Goal: Information Seeking & Learning: Learn about a topic

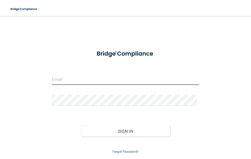
click at [71, 78] on input "email" at bounding box center [126, 79] width 148 height 11
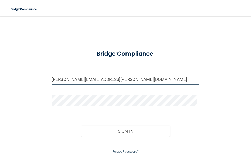
type input "[PERSON_NAME][EMAIL_ADDRESS][PERSON_NAME][DOMAIN_NAME]"
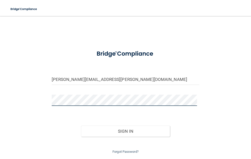
click at [81, 126] on button "Sign In" at bounding box center [125, 131] width 89 height 11
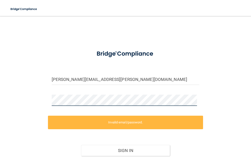
click at [19, 101] on div "[PERSON_NAME][EMAIL_ADDRESS][PERSON_NAME][DOMAIN_NAME] Invalid email/password. …" at bounding box center [125, 97] width 231 height 153
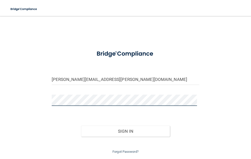
click at [81, 126] on button "Sign In" at bounding box center [125, 131] width 89 height 11
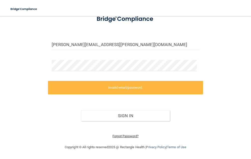
click at [131, 136] on link "Forgot Password?" at bounding box center [125, 137] width 26 height 4
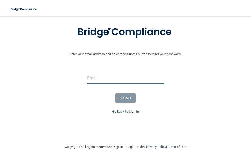
click at [107, 77] on input "email" at bounding box center [125, 78] width 77 height 11
type input "[PERSON_NAME][EMAIL_ADDRESS][PERSON_NAME][DOMAIN_NAME]"
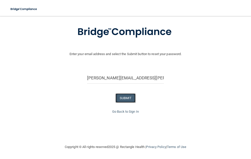
click at [124, 100] on button "SUBMIT" at bounding box center [125, 98] width 20 height 9
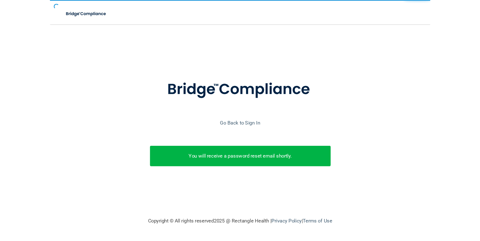
scroll to position [0, 0]
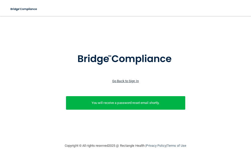
click at [131, 81] on link "Go Back to Sign In" at bounding box center [125, 81] width 27 height 4
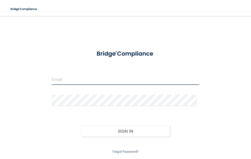
click at [118, 85] on input "email" at bounding box center [126, 79] width 148 height 11
type input "[PERSON_NAME][EMAIL_ADDRESS][PERSON_NAME][DOMAIN_NAME]"
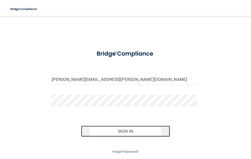
click at [120, 129] on button "Sign In" at bounding box center [125, 131] width 89 height 11
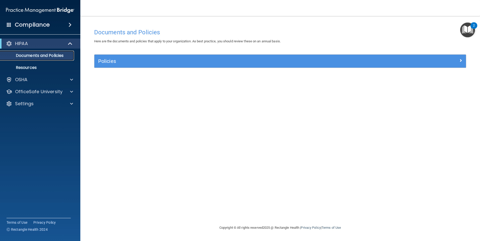
click at [63, 58] on p "Documents and Policies" at bounding box center [37, 55] width 69 height 5
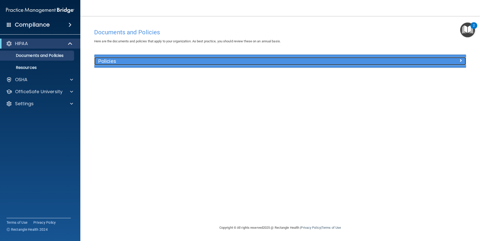
click at [251, 62] on div at bounding box center [419, 60] width 93 height 6
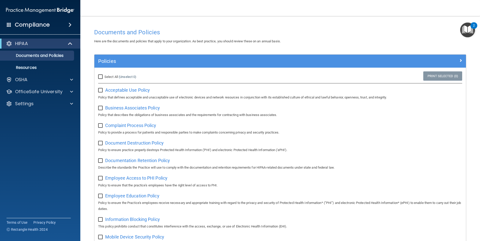
click at [100, 77] on input "Select All (Unselect 0) Unselect All" at bounding box center [101, 77] width 6 height 4
checkbox input "true"
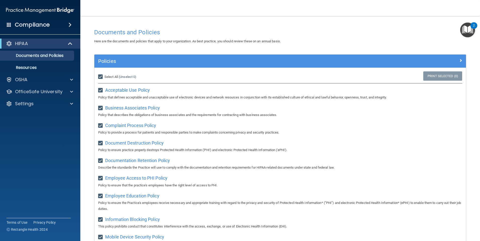
checkbox input "true"
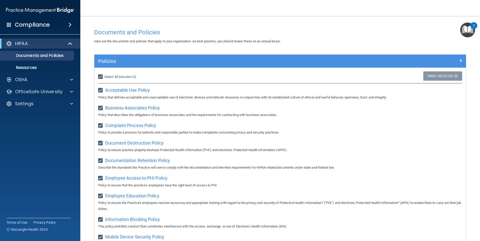
checkbox input "true"
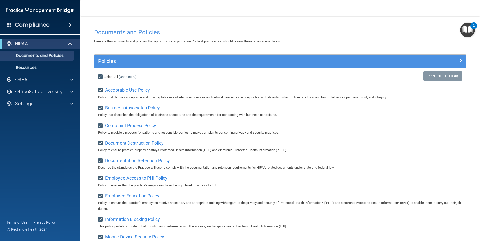
checkbox input "true"
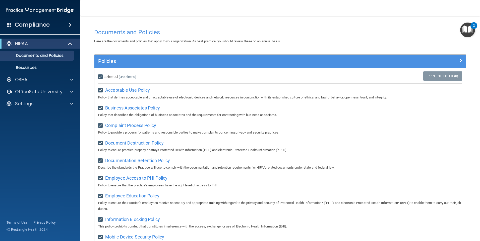
checkbox input "true"
click at [37, 70] on p "Resources" at bounding box center [37, 67] width 69 height 5
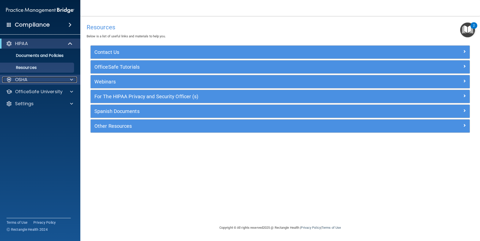
click at [53, 81] on div "OSHA" at bounding box center [33, 80] width 62 height 6
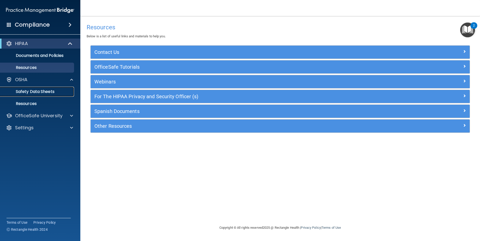
click at [50, 93] on p "Safety Data Sheets" at bounding box center [37, 91] width 69 height 5
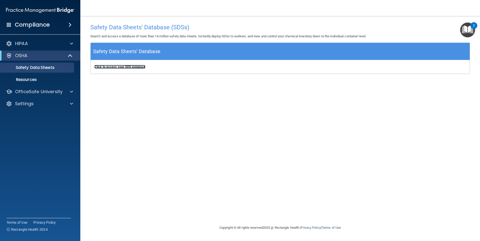
click at [127, 67] on b "Click to access your SDS database" at bounding box center [119, 67] width 51 height 4
click at [21, 81] on p "Resources" at bounding box center [37, 79] width 69 height 5
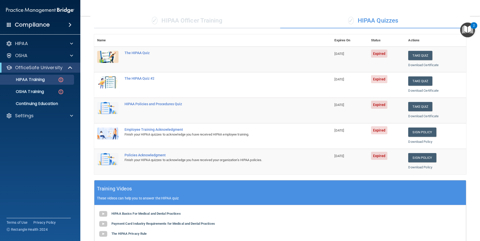
scroll to position [11, 0]
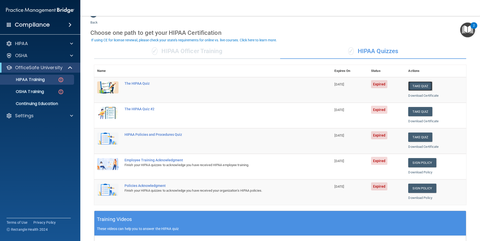
click at [419, 85] on button "Take Quiz" at bounding box center [420, 86] width 24 height 9
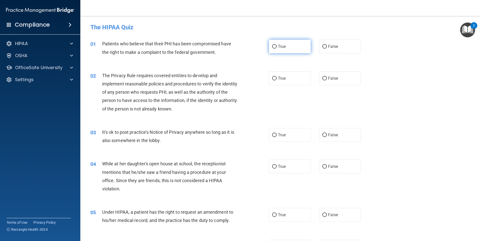
click at [278, 50] on label "True" at bounding box center [290, 47] width 42 height 14
click at [277, 49] on input "True" at bounding box center [274, 47] width 5 height 4
radio input "true"
click at [280, 80] on span "True" at bounding box center [282, 78] width 8 height 5
click at [277, 80] on input "True" at bounding box center [274, 79] width 5 height 4
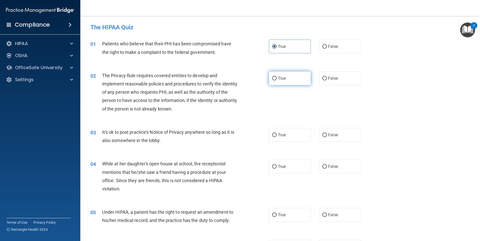
radio input "true"
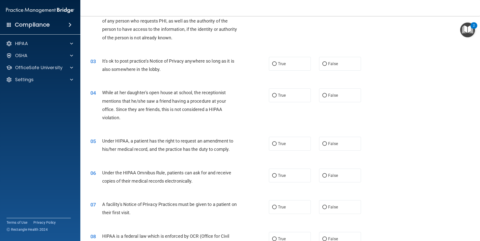
scroll to position [75, 0]
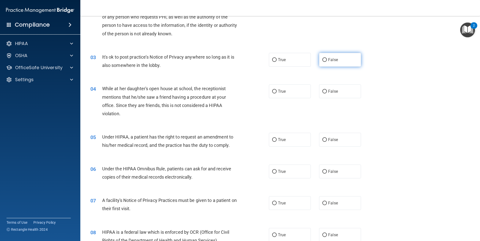
click at [330, 60] on span "False" at bounding box center [333, 59] width 10 height 5
click at [327, 60] on input "False" at bounding box center [324, 60] width 5 height 4
radio input "true"
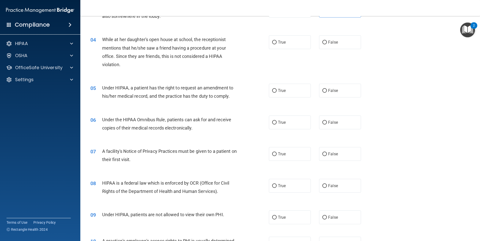
scroll to position [125, 0]
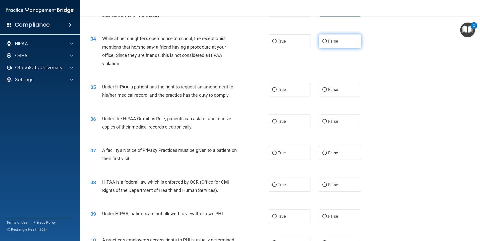
click at [328, 39] on span "False" at bounding box center [333, 41] width 10 height 5
click at [327, 40] on input "False" at bounding box center [324, 42] width 5 height 4
radio input "true"
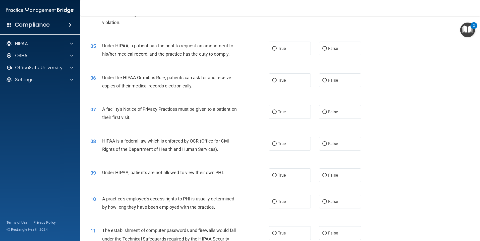
scroll to position [176, 0]
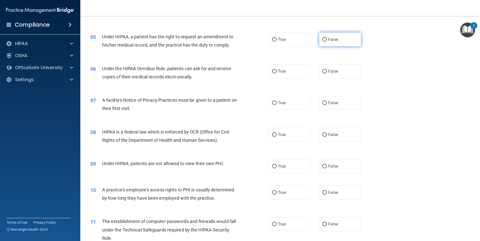
click at [330, 41] on span "False" at bounding box center [333, 39] width 10 height 5
click at [327, 41] on input "False" at bounding box center [324, 40] width 5 height 4
radio input "true"
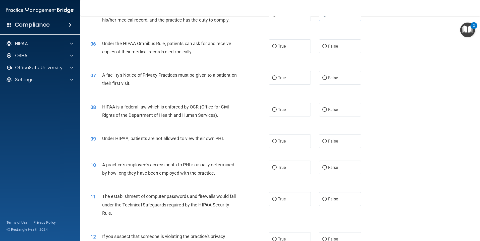
scroll to position [226, 0]
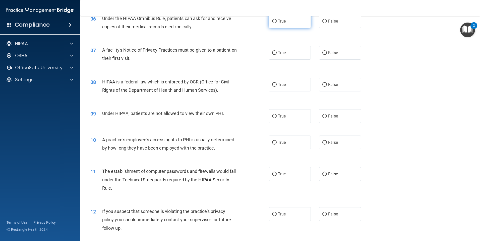
click at [284, 21] on span "True" at bounding box center [282, 21] width 8 height 5
click at [277, 21] on input "True" at bounding box center [274, 22] width 5 height 4
radio input "true"
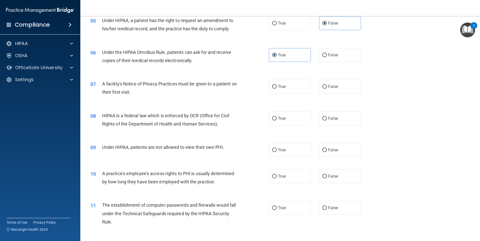
scroll to position [201, 0]
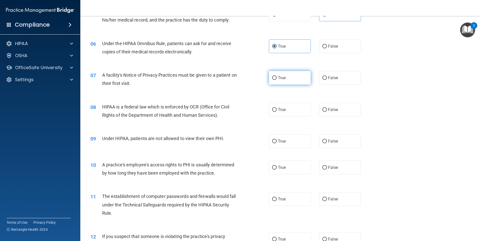
click at [273, 80] on input "True" at bounding box center [274, 78] width 5 height 4
radio input "true"
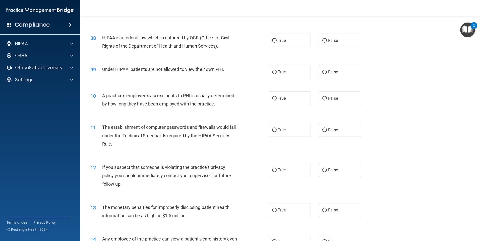
scroll to position [277, 0]
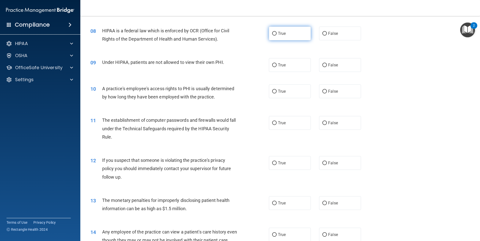
click at [277, 37] on label "True" at bounding box center [290, 34] width 42 height 14
click at [277, 36] on input "True" at bounding box center [274, 34] width 5 height 4
radio input "true"
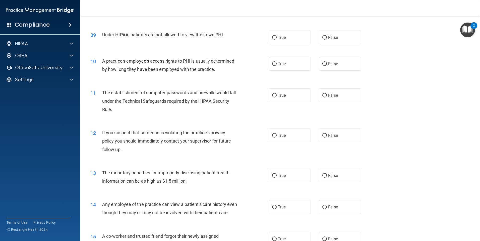
scroll to position [307, 0]
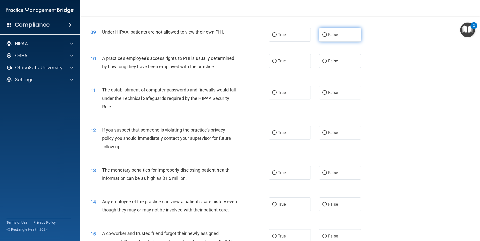
click at [323, 34] on input "False" at bounding box center [324, 35] width 5 height 4
radio input "true"
click at [403, 49] on div "10 A practice's employee's access rights to PHI is usually determined by how lo…" at bounding box center [280, 64] width 387 height 32
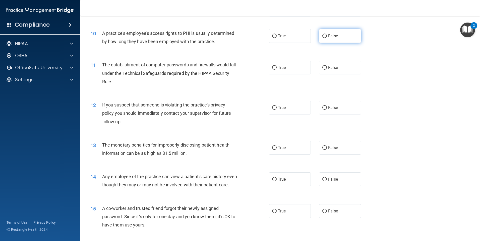
click at [332, 38] on label "False" at bounding box center [340, 36] width 42 height 14
click at [327, 38] on input "False" at bounding box center [324, 36] width 5 height 4
radio input "true"
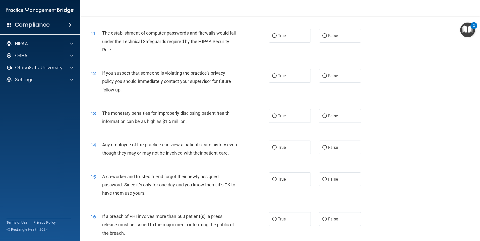
scroll to position [366, 0]
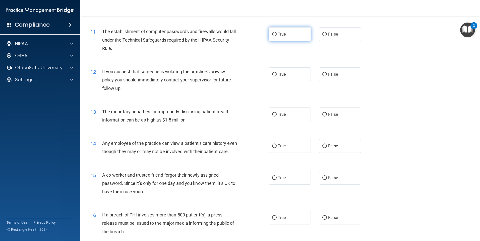
click at [282, 36] on span "True" at bounding box center [282, 34] width 8 height 5
click at [277, 36] on input "True" at bounding box center [274, 35] width 5 height 4
radio input "true"
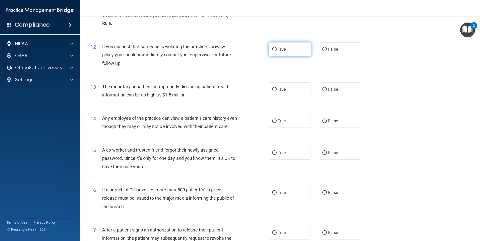
click at [269, 51] on label "True" at bounding box center [290, 49] width 42 height 14
click at [272, 51] on input "True" at bounding box center [274, 50] width 5 height 4
radio input "true"
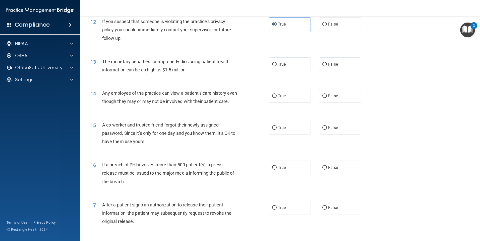
scroll to position [441, 0]
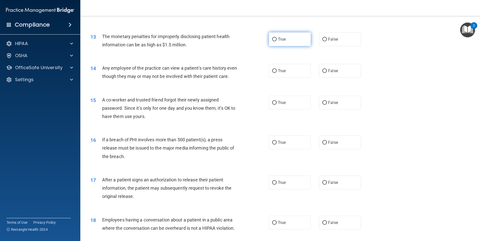
click at [278, 40] on span "True" at bounding box center [282, 39] width 8 height 5
click at [277, 40] on input "True" at bounding box center [274, 40] width 5 height 4
radio input "true"
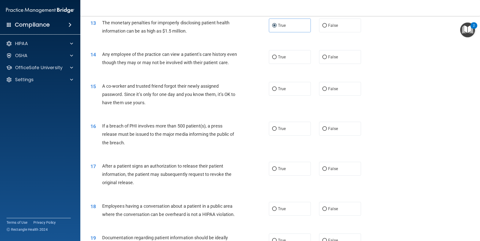
scroll to position [466, 0]
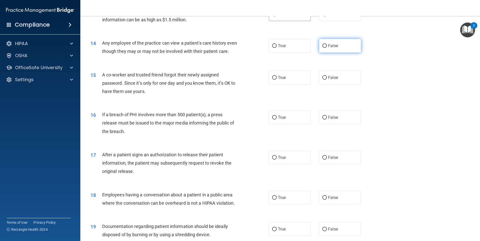
click at [323, 44] on input "False" at bounding box center [324, 46] width 5 height 4
radio input "true"
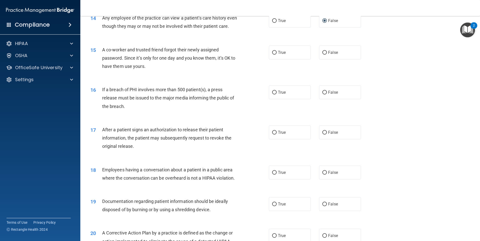
scroll to position [516, 0]
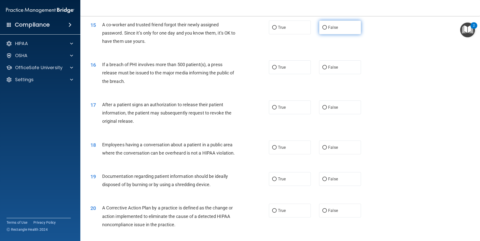
click at [337, 34] on label "False" at bounding box center [340, 28] width 42 height 14
click at [327, 30] on input "False" at bounding box center [324, 28] width 5 height 4
radio input "true"
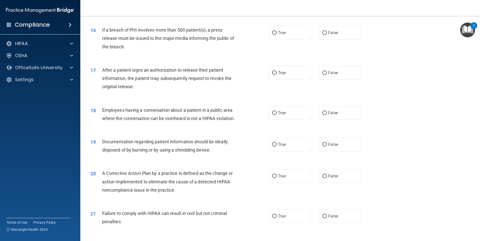
scroll to position [567, 0]
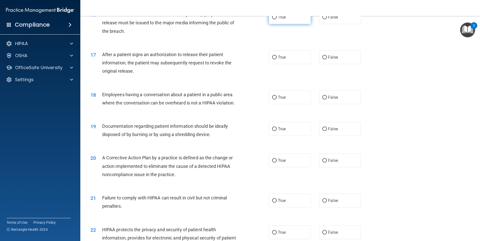
click at [278, 24] on label "True" at bounding box center [290, 17] width 42 height 14
click at [277, 19] on input "True" at bounding box center [274, 18] width 5 height 4
radio input "true"
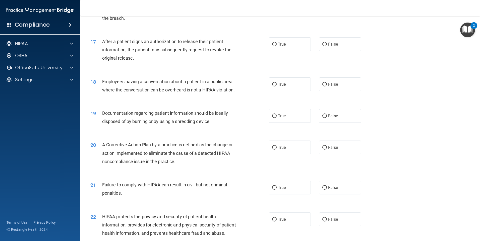
scroll to position [592, 0]
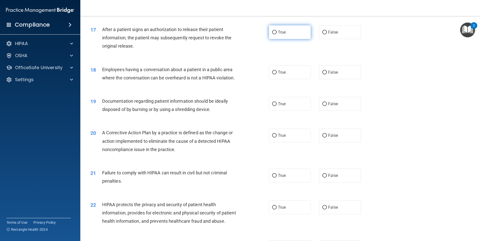
click at [280, 35] on span "True" at bounding box center [282, 32] width 8 height 5
click at [277, 34] on input "True" at bounding box center [274, 33] width 5 height 4
radio input "true"
click at [421, 68] on div "18 Employees having a conversation about a patient in a public area where the c…" at bounding box center [280, 75] width 387 height 32
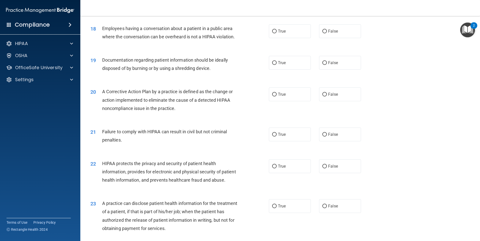
scroll to position [642, 0]
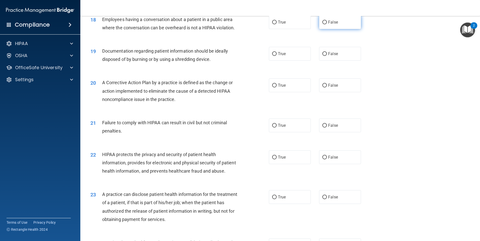
click at [333, 25] on span "False" at bounding box center [333, 22] width 10 height 5
click at [327, 24] on input "False" at bounding box center [324, 23] width 5 height 4
radio input "true"
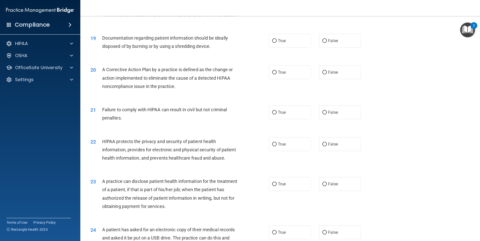
scroll to position [667, 0]
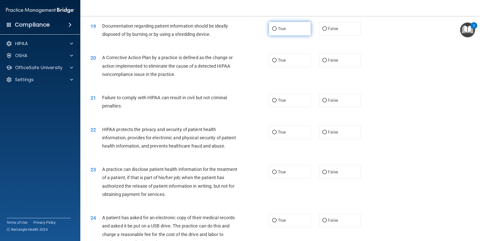
click at [272, 31] on input "True" at bounding box center [274, 29] width 5 height 4
radio input "true"
click at [409, 58] on div "20 A Corrective Action Plan by a practice is defined as the change or action im…" at bounding box center [280, 67] width 387 height 40
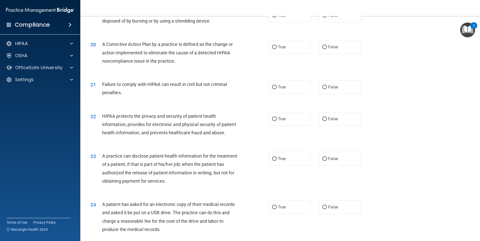
scroll to position [692, 0]
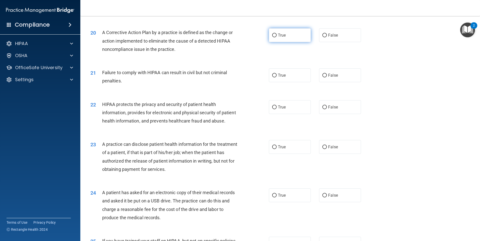
click at [274, 37] on input "True" at bounding box center [274, 36] width 5 height 4
radio input "true"
click at [400, 62] on div "20 A Corrective Action Plan by a practice is defined as the change or action im…" at bounding box center [280, 42] width 387 height 40
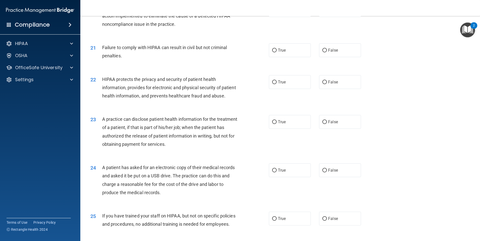
scroll to position [742, 0]
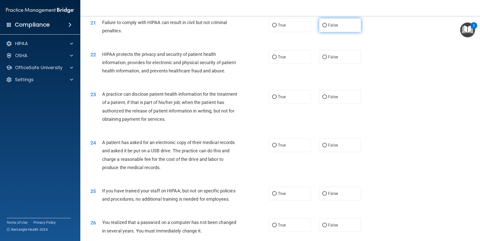
click at [324, 27] on input "False" at bounding box center [324, 26] width 5 height 4
radio input "true"
click at [386, 36] on div "21 Failure to comply with HIPAA can result in civil but not criminal penalties.…" at bounding box center [280, 28] width 387 height 32
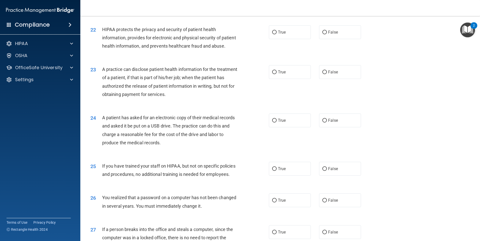
scroll to position [767, 0]
click at [282, 34] on span "True" at bounding box center [282, 32] width 8 height 5
click at [277, 34] on input "True" at bounding box center [274, 32] width 5 height 4
radio input "true"
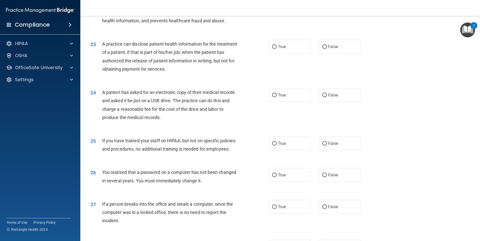
scroll to position [818, 0]
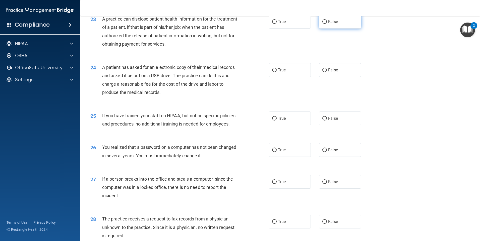
click at [322, 29] on label "False" at bounding box center [340, 22] width 42 height 14
click at [322, 24] on input "False" at bounding box center [324, 22] width 5 height 4
radio input "true"
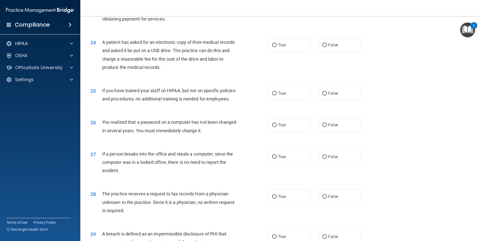
scroll to position [868, 0]
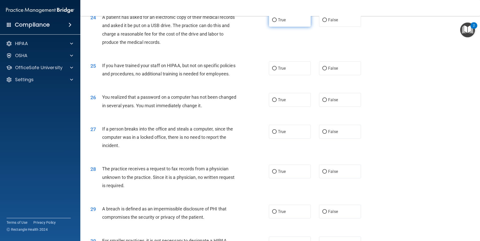
click at [273, 27] on label "True" at bounding box center [290, 20] width 42 height 14
click at [273, 22] on input "True" at bounding box center [274, 20] width 5 height 4
radio input "true"
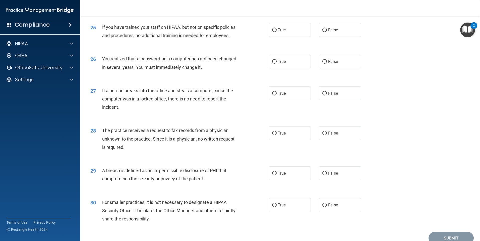
scroll to position [918, 0]
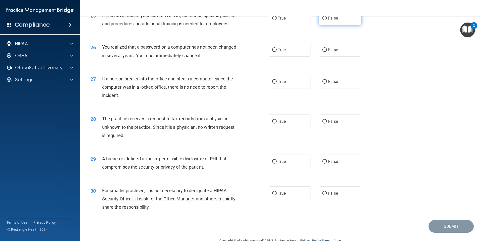
click at [326, 25] on label "False" at bounding box center [340, 18] width 42 height 14
click at [326, 20] on input "False" at bounding box center [324, 19] width 5 height 4
radio input "true"
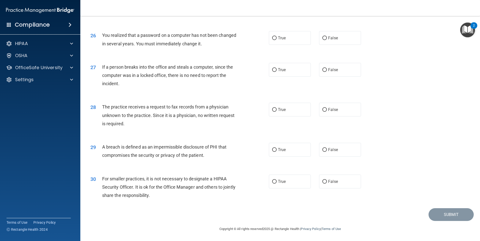
scroll to position [955, 0]
click at [283, 36] on span "True" at bounding box center [282, 38] width 8 height 5
click at [277, 36] on input "True" at bounding box center [274, 38] width 5 height 4
radio input "true"
click at [333, 68] on span "False" at bounding box center [333, 70] width 10 height 5
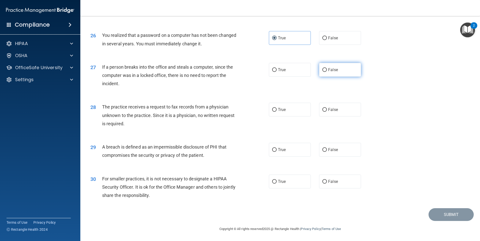
click at [327, 68] on input "False" at bounding box center [324, 70] width 5 height 4
radio input "true"
click at [326, 107] on label "False" at bounding box center [340, 110] width 42 height 14
click at [326, 108] on input "False" at bounding box center [324, 110] width 5 height 4
radio input "true"
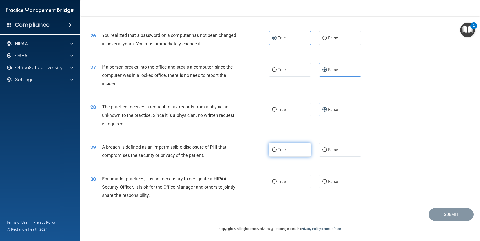
click at [281, 150] on span "True" at bounding box center [282, 150] width 8 height 5
click at [277, 150] on input "True" at bounding box center [274, 150] width 5 height 4
radio input "true"
click at [322, 182] on input "False" at bounding box center [324, 182] width 5 height 4
radio input "true"
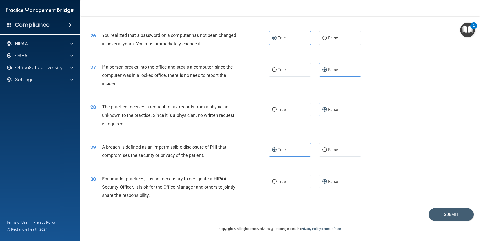
scroll to position [937, 0]
click at [452, 221] on button "Submit" at bounding box center [450, 215] width 45 height 13
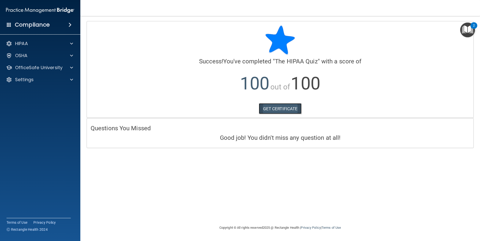
click at [280, 109] on link "GET CERTIFICATE" at bounding box center [280, 108] width 43 height 11
click at [61, 70] on p "OfficeSafe University" at bounding box center [38, 68] width 47 height 6
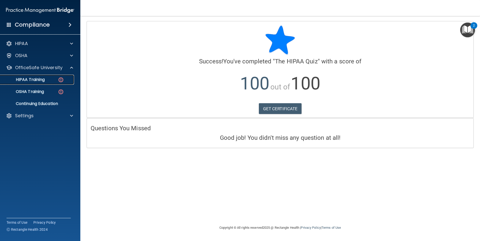
click at [43, 78] on p "HIPAA Training" at bounding box center [23, 79] width 41 height 5
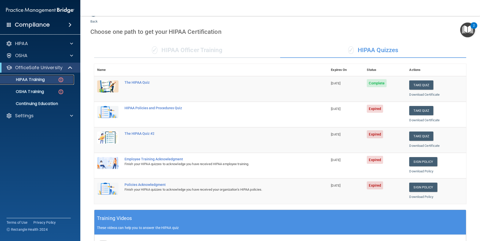
scroll to position [11, 0]
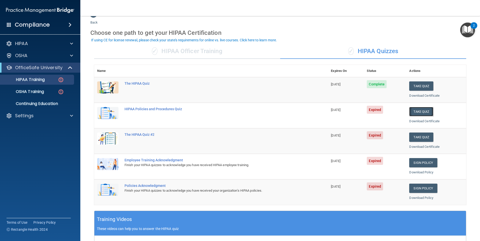
click at [421, 112] on button "Take Quiz" at bounding box center [421, 111] width 24 height 9
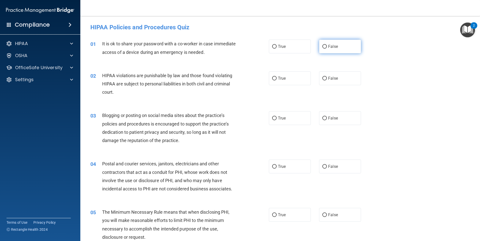
click at [332, 45] on span "False" at bounding box center [333, 46] width 10 height 5
click at [327, 45] on input "False" at bounding box center [324, 47] width 5 height 4
radio input "true"
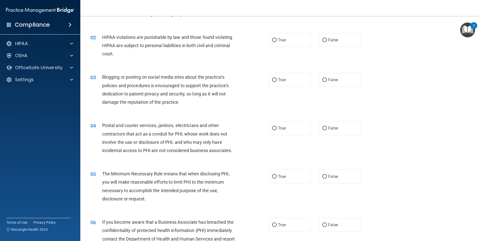
scroll to position [50, 0]
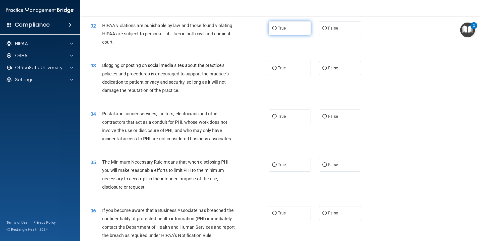
click at [291, 31] on label "True" at bounding box center [290, 28] width 42 height 14
click at [277, 30] on input "True" at bounding box center [274, 29] width 5 height 4
radio input "true"
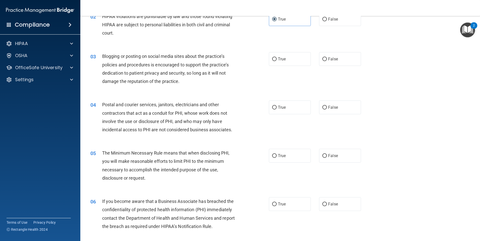
scroll to position [75, 0]
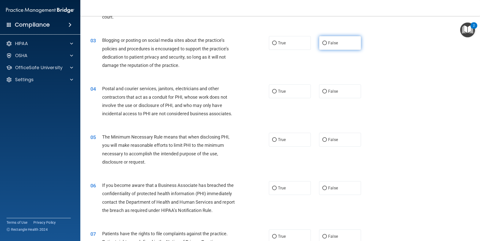
click at [337, 43] on label "False" at bounding box center [340, 43] width 42 height 14
click at [327, 43] on input "False" at bounding box center [324, 43] width 5 height 4
radio input "true"
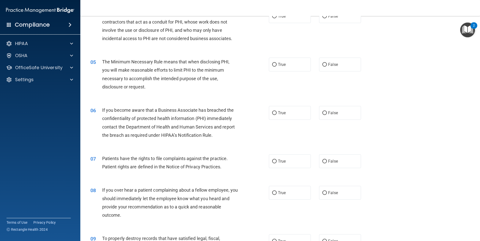
scroll to position [125, 0]
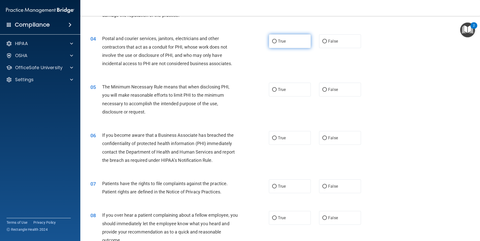
click at [280, 44] on label "True" at bounding box center [290, 41] width 42 height 14
click at [277, 43] on input "True" at bounding box center [274, 42] width 5 height 4
radio input "true"
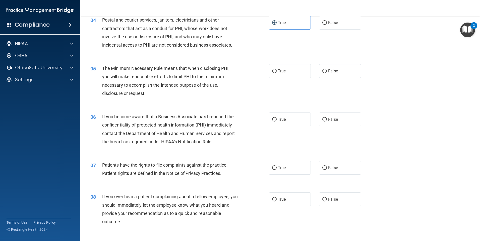
scroll to position [176, 0]
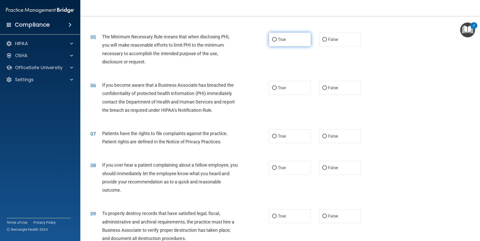
click at [287, 40] on label "True" at bounding box center [290, 40] width 42 height 14
click at [277, 40] on input "True" at bounding box center [274, 40] width 5 height 4
radio input "true"
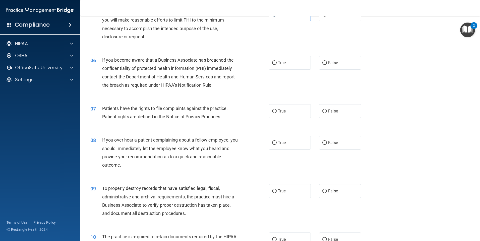
scroll to position [226, 0]
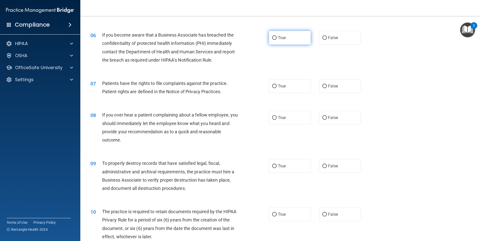
click at [288, 39] on label "True" at bounding box center [290, 38] width 42 height 14
click at [277, 39] on input "True" at bounding box center [274, 38] width 5 height 4
radio input "true"
click at [334, 87] on span "False" at bounding box center [333, 86] width 10 height 5
click at [327, 87] on input "False" at bounding box center [324, 87] width 5 height 4
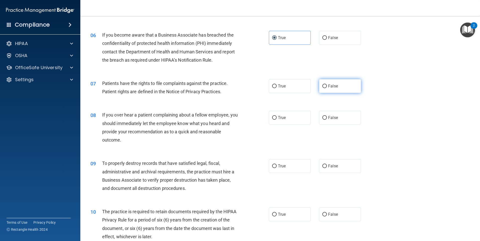
radio input "true"
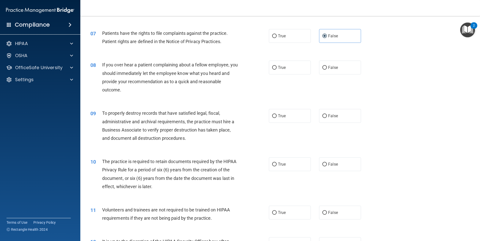
scroll to position [301, 0]
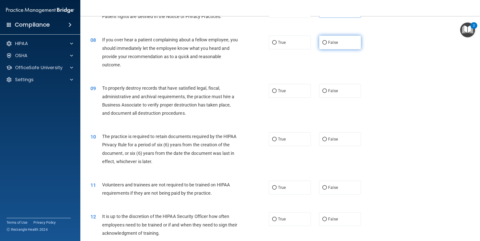
click at [325, 43] on label "False" at bounding box center [340, 43] width 42 height 14
click at [325, 43] on input "False" at bounding box center [324, 43] width 5 height 4
radio input "true"
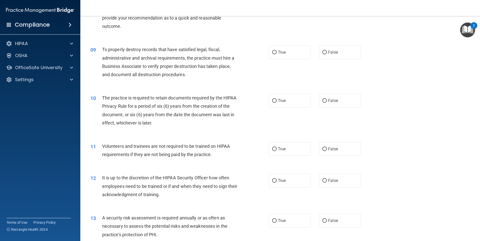
scroll to position [351, 0]
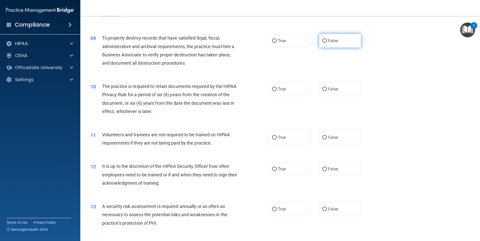
click at [339, 43] on label "False" at bounding box center [340, 41] width 42 height 14
click at [327, 43] on input "False" at bounding box center [324, 41] width 5 height 4
radio input "true"
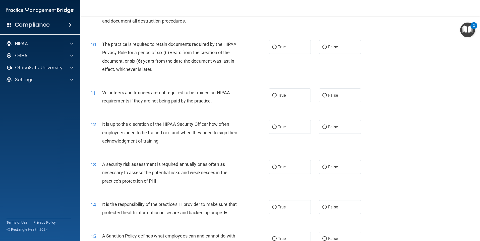
scroll to position [402, 0]
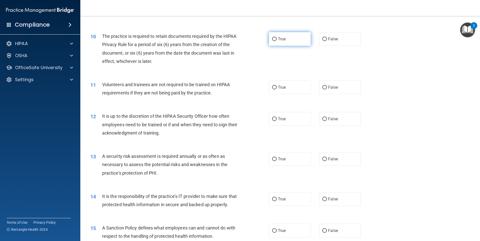
click at [284, 42] on label "True" at bounding box center [290, 39] width 42 height 14
click at [277, 41] on input "True" at bounding box center [274, 39] width 5 height 4
radio input "true"
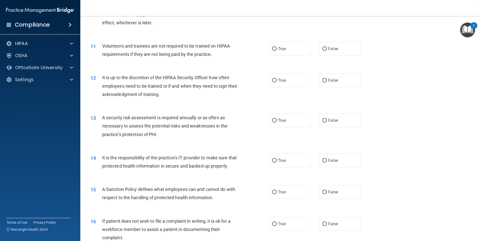
scroll to position [452, 0]
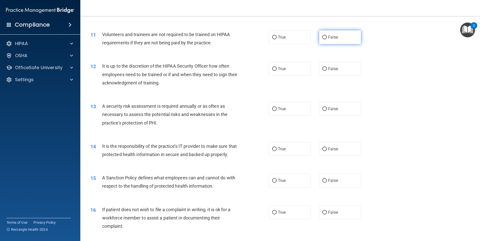
click at [338, 37] on label "False" at bounding box center [340, 37] width 42 height 14
click at [327, 37] on input "False" at bounding box center [324, 38] width 5 height 4
radio input "true"
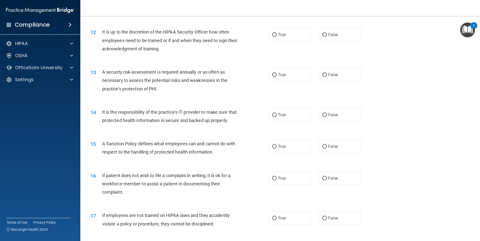
scroll to position [477, 0]
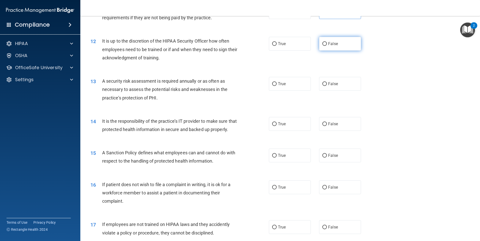
click at [341, 48] on label "False" at bounding box center [340, 44] width 42 height 14
click at [327, 46] on input "False" at bounding box center [324, 44] width 5 height 4
radio input "true"
click at [408, 54] on div "12 It is up to the discretion of the HIPAA Security Officer how often employees…" at bounding box center [280, 51] width 387 height 40
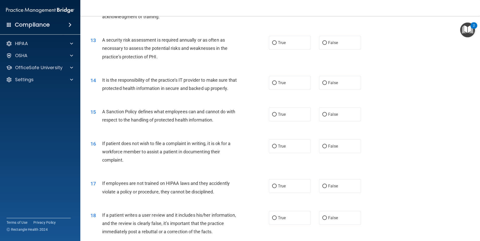
scroll to position [527, 0]
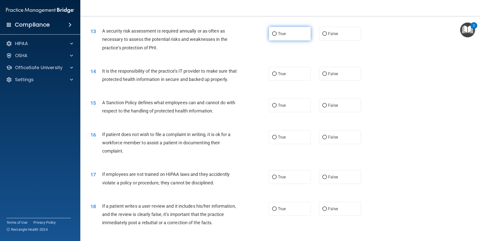
click at [282, 36] on label "True" at bounding box center [290, 34] width 42 height 14
click at [277, 36] on input "True" at bounding box center [274, 34] width 5 height 4
radio input "true"
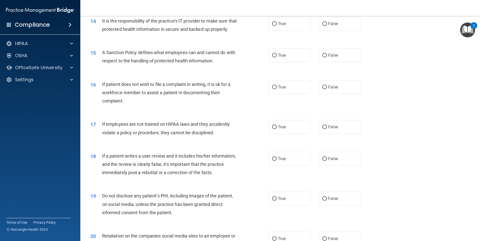
scroll to position [552, 0]
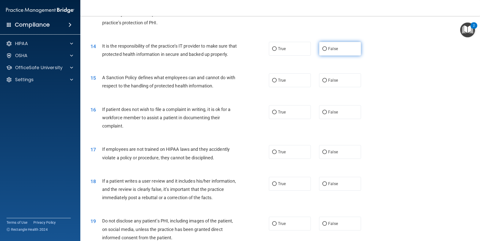
click at [340, 52] on label "False" at bounding box center [340, 49] width 42 height 14
click at [327, 51] on input "False" at bounding box center [324, 49] width 5 height 4
radio input "true"
click at [409, 57] on div "14 It is the responsibility of the practice’s IT provider to make sure that pro…" at bounding box center [280, 52] width 387 height 32
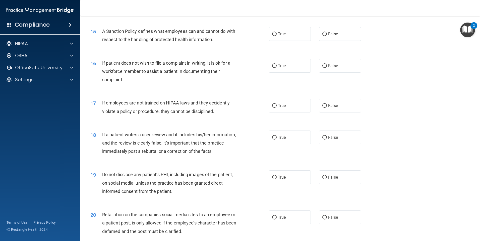
scroll to position [602, 0]
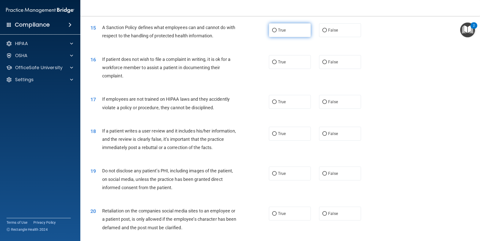
click at [278, 33] on span "True" at bounding box center [282, 30] width 8 height 5
click at [277, 32] on input "True" at bounding box center [274, 31] width 5 height 4
radio input "true"
click at [234, 66] on div "If patient does not wish to file a complaint in writing, it is ok for a workfor…" at bounding box center [172, 67] width 140 height 25
click at [274, 64] on input "True" at bounding box center [274, 62] width 5 height 4
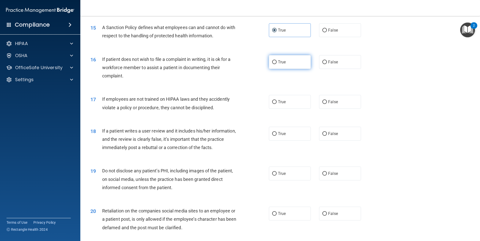
radio input "true"
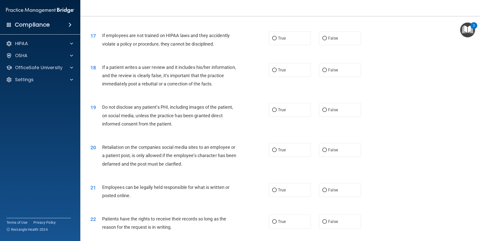
scroll to position [678, 0]
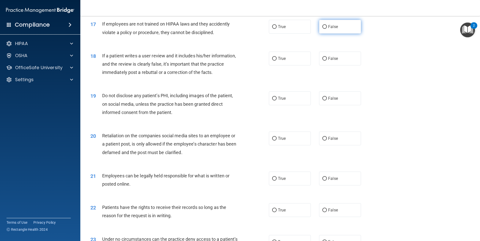
click at [341, 34] on label "False" at bounding box center [340, 27] width 42 height 14
click at [327, 29] on input "False" at bounding box center [324, 27] width 5 height 4
radio input "true"
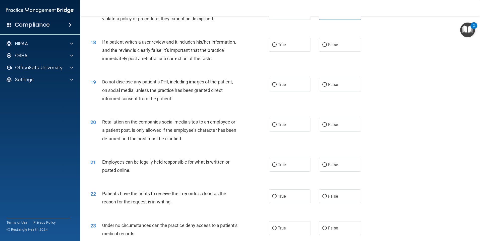
scroll to position [703, 0]
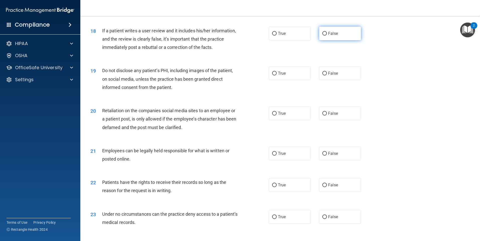
click at [331, 40] on label "False" at bounding box center [340, 34] width 42 height 14
click at [327, 36] on input "False" at bounding box center [324, 34] width 5 height 4
radio input "true"
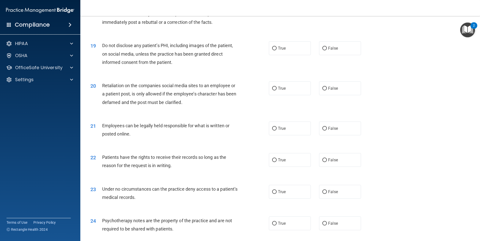
scroll to position [753, 0]
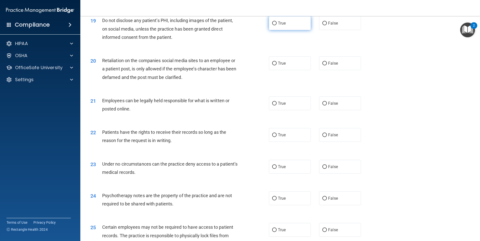
click at [278, 26] on span "True" at bounding box center [282, 23] width 8 height 5
click at [277, 25] on input "True" at bounding box center [274, 24] width 5 height 4
radio input "true"
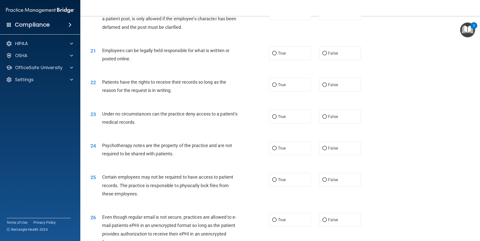
scroll to position [778, 0]
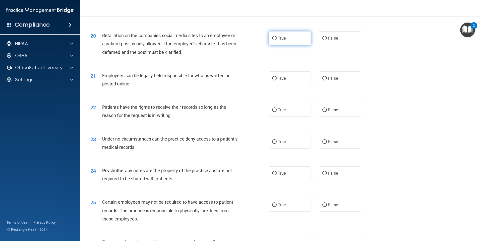
click at [281, 41] on span "True" at bounding box center [282, 38] width 8 height 5
click at [277, 40] on input "True" at bounding box center [274, 39] width 5 height 4
radio input "true"
click at [290, 85] on label "True" at bounding box center [290, 79] width 42 height 14
click at [277, 81] on input "True" at bounding box center [274, 79] width 5 height 4
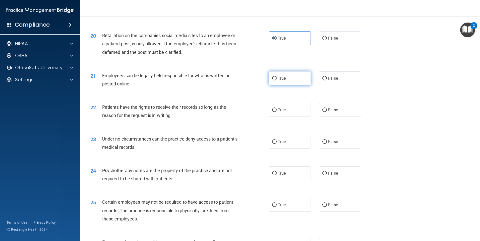
radio input "true"
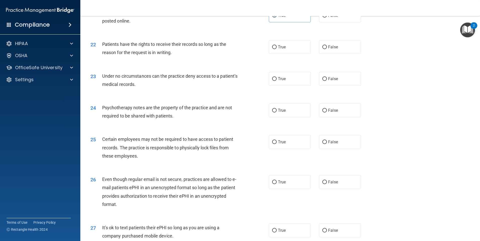
scroll to position [853, 0]
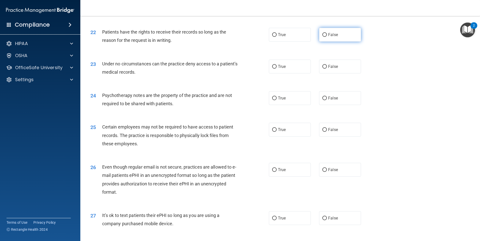
click at [340, 42] on label "False" at bounding box center [340, 35] width 42 height 14
click at [327, 37] on input "False" at bounding box center [324, 35] width 5 height 4
radio input "true"
click at [283, 69] on span "True" at bounding box center [282, 66] width 8 height 5
click at [277, 69] on input "True" at bounding box center [274, 67] width 5 height 4
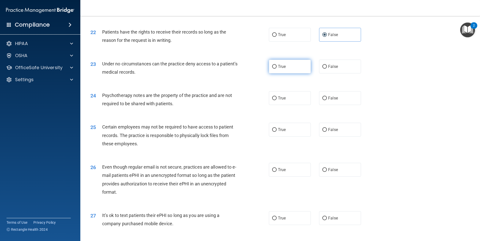
radio input "true"
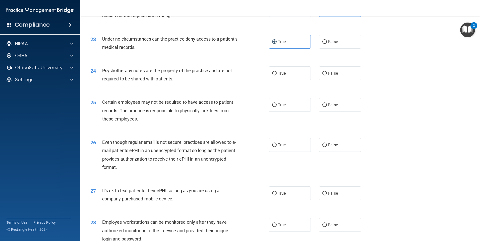
scroll to position [878, 0]
click at [335, 48] on label "False" at bounding box center [340, 42] width 42 height 14
click at [327, 44] on input "False" at bounding box center [324, 42] width 5 height 4
radio input "true"
radio input "false"
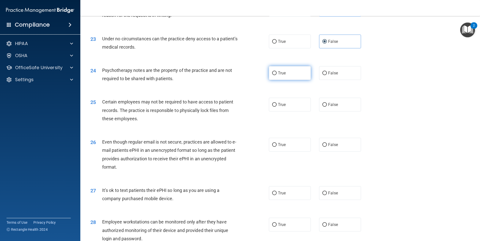
click at [288, 80] on label "True" at bounding box center [290, 73] width 42 height 14
click at [277, 75] on input "True" at bounding box center [274, 74] width 5 height 4
radio input "true"
click at [322, 107] on input "False" at bounding box center [324, 105] width 5 height 4
radio input "true"
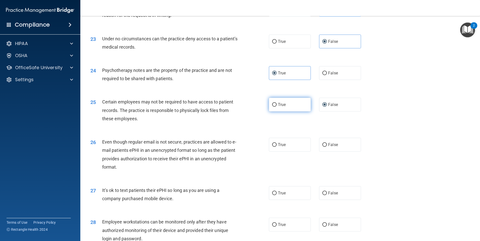
click at [291, 112] on label "True" at bounding box center [290, 105] width 42 height 14
click at [277, 107] on input "True" at bounding box center [274, 105] width 5 height 4
radio input "true"
radio input "false"
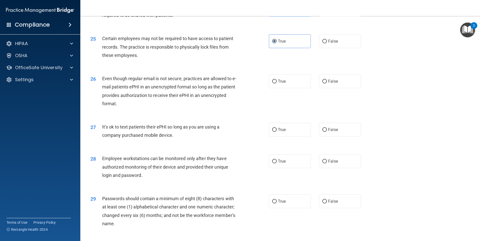
scroll to position [954, 0]
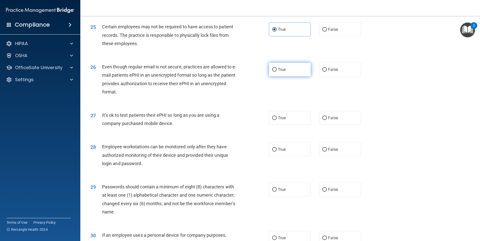
click at [273, 72] on input "True" at bounding box center [274, 70] width 5 height 4
radio input "true"
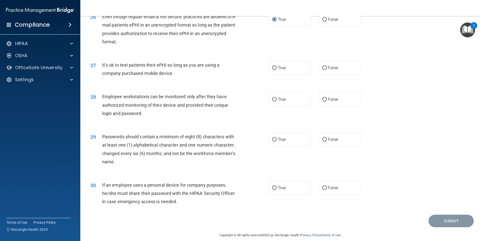
scroll to position [1018, 0]
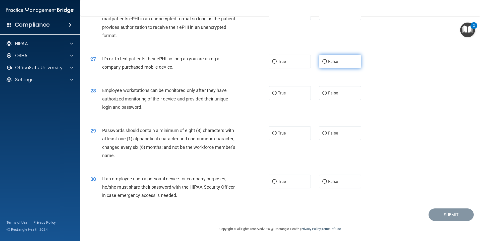
click at [322, 60] on input "False" at bounding box center [324, 62] width 5 height 4
radio input "true"
click at [290, 92] on label "True" at bounding box center [290, 93] width 42 height 14
click at [277, 92] on input "True" at bounding box center [274, 94] width 5 height 4
radio input "true"
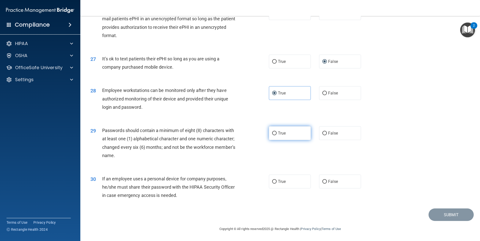
click at [283, 136] on label "True" at bounding box center [290, 133] width 42 height 14
click at [277, 136] on input "True" at bounding box center [274, 134] width 5 height 4
radio input "true"
drag, startPoint x: 282, startPoint y: 186, endPoint x: 300, endPoint y: 182, distance: 19.0
click at [282, 186] on label "True" at bounding box center [290, 182] width 42 height 14
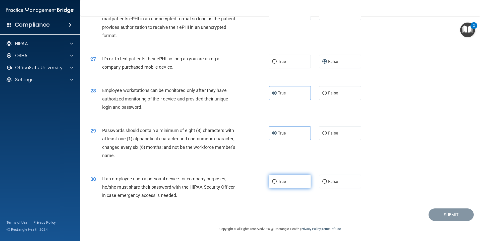
click at [277, 184] on input "True" at bounding box center [274, 182] width 5 height 4
radio input "true"
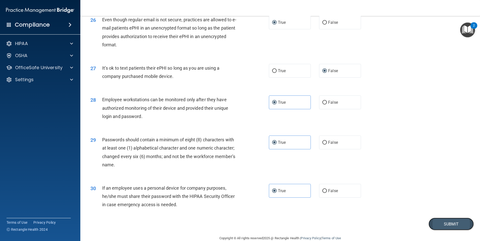
click at [451, 231] on button "Submit" at bounding box center [450, 224] width 45 height 13
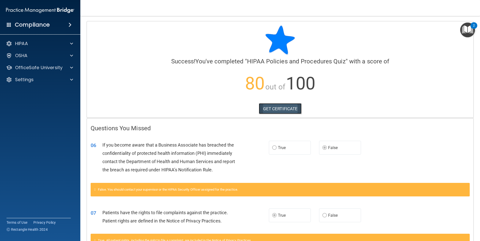
click at [270, 106] on link "GET CERTIFICATE" at bounding box center [280, 108] width 43 height 11
drag, startPoint x: 51, startPoint y: 43, endPoint x: 58, endPoint y: 45, distance: 6.7
click at [51, 43] on div "HIPAA" at bounding box center [33, 44] width 62 height 6
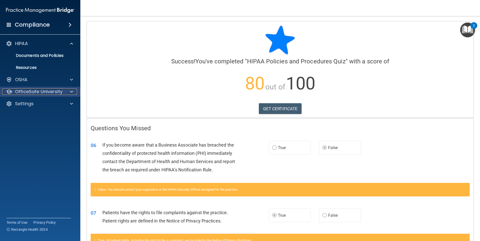
click at [70, 92] on span at bounding box center [71, 92] width 3 height 6
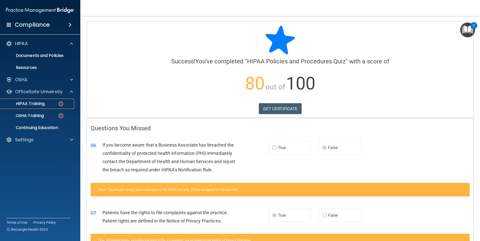
click at [53, 103] on div "HIPAA Training" at bounding box center [37, 103] width 69 height 5
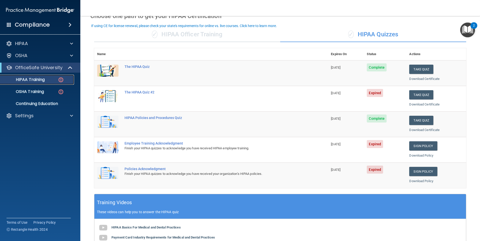
scroll to position [25, 0]
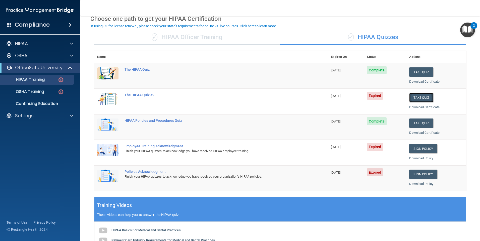
click at [428, 97] on button "Take Quiz" at bounding box center [421, 97] width 24 height 9
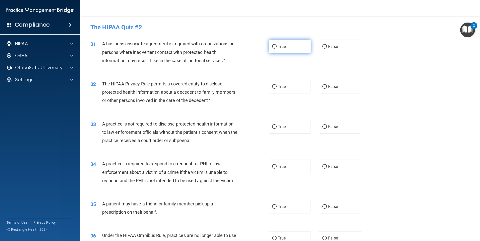
click at [283, 46] on span "True" at bounding box center [282, 46] width 8 height 5
click at [277, 46] on input "True" at bounding box center [274, 47] width 5 height 4
radio input "true"
click at [279, 81] on label "True" at bounding box center [290, 87] width 42 height 14
click at [277, 85] on input "True" at bounding box center [274, 87] width 5 height 4
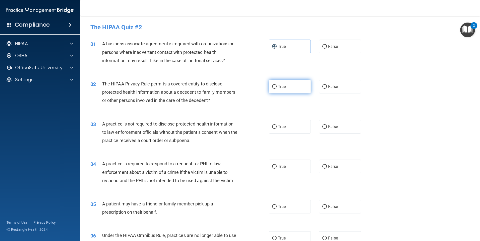
radio input "true"
drag, startPoint x: 281, startPoint y: 119, endPoint x: 282, endPoint y: 122, distance: 2.6
click at [281, 119] on div "03 A practice is not required to disclose protected health information to law e…" at bounding box center [280, 134] width 387 height 40
click at [281, 126] on span "True" at bounding box center [282, 126] width 8 height 5
click at [277, 126] on input "True" at bounding box center [274, 127] width 5 height 4
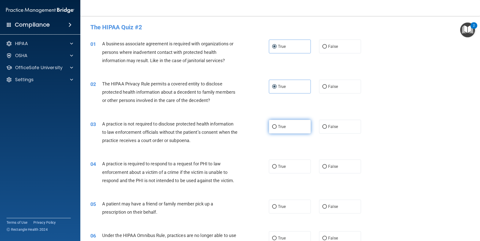
radio input "true"
click at [283, 168] on span "True" at bounding box center [282, 166] width 8 height 5
click at [277, 168] on input "True" at bounding box center [274, 167] width 5 height 4
radio input "true"
click at [284, 204] on label "True" at bounding box center [290, 207] width 42 height 14
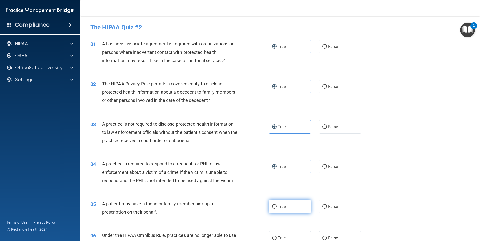
click at [277, 205] on input "True" at bounding box center [274, 207] width 5 height 4
radio input "true"
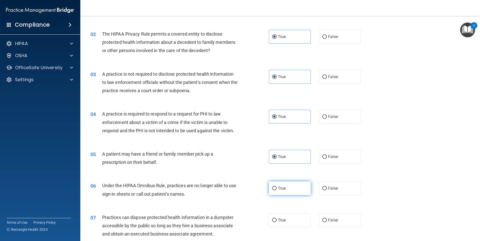
scroll to position [50, 0]
click at [275, 187] on input "True" at bounding box center [274, 189] width 5 height 4
radio input "true"
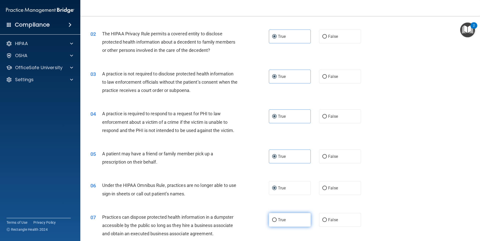
click at [280, 221] on span "True" at bounding box center [282, 220] width 8 height 5
click at [277, 221] on input "True" at bounding box center [274, 221] width 5 height 4
radio input "true"
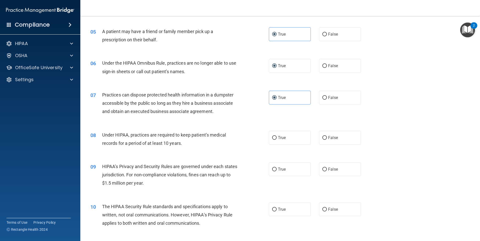
scroll to position [176, 0]
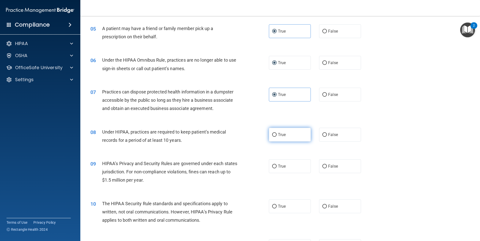
click at [287, 135] on label "True" at bounding box center [290, 135] width 42 height 14
click at [277, 135] on input "True" at bounding box center [274, 135] width 5 height 4
radio input "true"
click at [284, 162] on label "True" at bounding box center [290, 167] width 42 height 14
click at [277, 165] on input "True" at bounding box center [274, 167] width 5 height 4
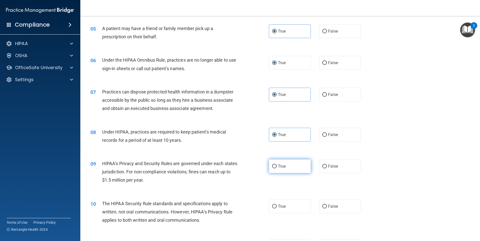
radio input "true"
click at [281, 209] on span "True" at bounding box center [282, 206] width 8 height 5
click at [277, 209] on input "True" at bounding box center [274, 207] width 5 height 4
radio input "true"
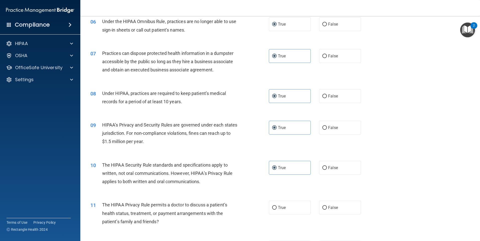
scroll to position [251, 0]
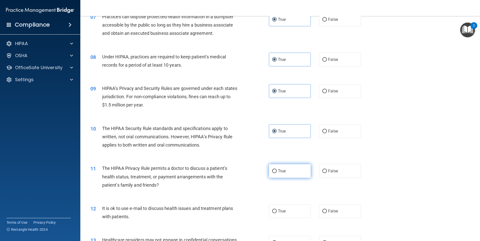
click at [290, 167] on label "True" at bounding box center [290, 171] width 42 height 14
click at [277, 170] on input "True" at bounding box center [274, 172] width 5 height 4
radio input "true"
click at [289, 214] on label "True" at bounding box center [290, 212] width 42 height 14
click at [277, 214] on input "True" at bounding box center [274, 212] width 5 height 4
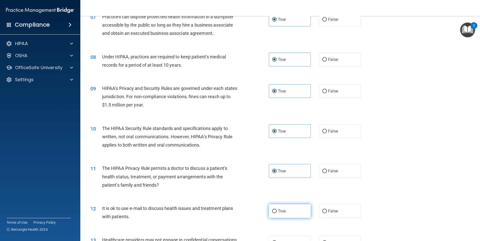
radio input "true"
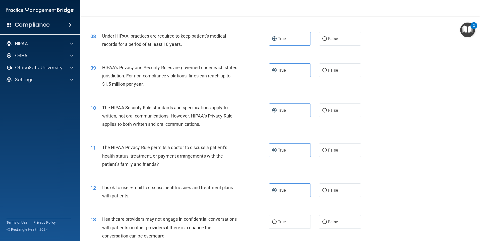
scroll to position [301, 0]
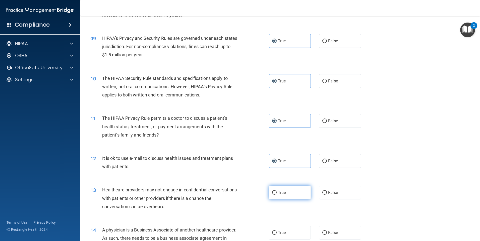
click at [284, 189] on label "True" at bounding box center [290, 193] width 42 height 14
click at [277, 191] on input "True" at bounding box center [274, 193] width 5 height 4
radio input "true"
click at [287, 233] on label "True" at bounding box center [290, 233] width 42 height 14
click at [277, 233] on input "True" at bounding box center [274, 233] width 5 height 4
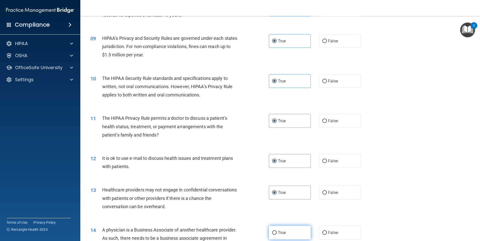
radio input "true"
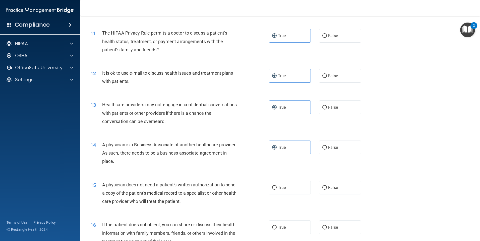
scroll to position [427, 0]
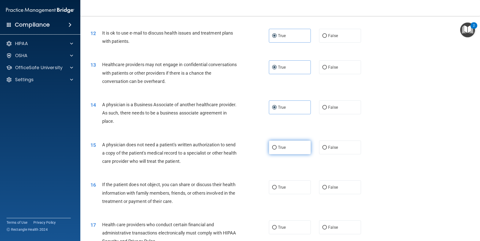
click at [284, 154] on label "True" at bounding box center [290, 148] width 42 height 14
click at [277, 150] on input "True" at bounding box center [274, 148] width 5 height 4
radio input "true"
click at [285, 184] on label "True" at bounding box center [290, 188] width 42 height 14
click at [277, 186] on input "True" at bounding box center [274, 188] width 5 height 4
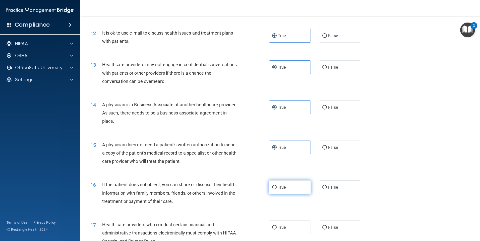
radio input "true"
click at [284, 224] on label "True" at bounding box center [290, 228] width 42 height 14
click at [277, 226] on input "True" at bounding box center [274, 228] width 5 height 4
radio input "true"
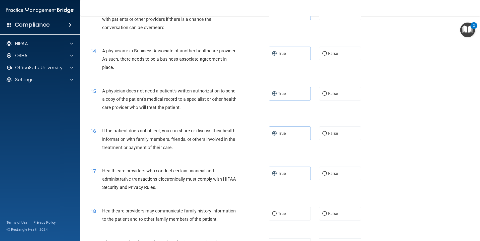
scroll to position [527, 0]
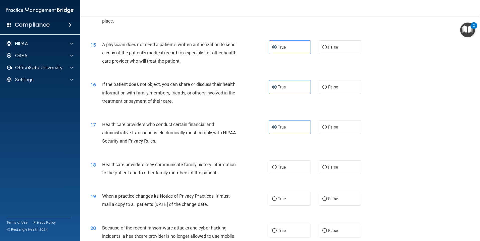
click at [278, 157] on div "18 Healthcare providers may communicate family history information to the patie…" at bounding box center [280, 170] width 387 height 32
click at [278, 164] on label "True" at bounding box center [290, 168] width 42 height 14
click at [277, 166] on input "True" at bounding box center [274, 168] width 5 height 4
radio input "true"
click at [285, 206] on label "True" at bounding box center [290, 199] width 42 height 14
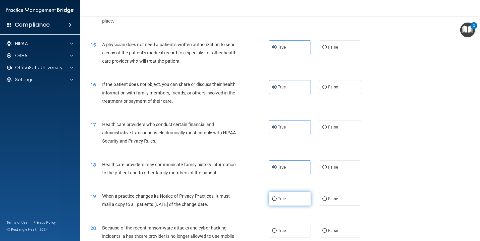
click at [277, 201] on input "True" at bounding box center [274, 200] width 5 height 4
radio input "true"
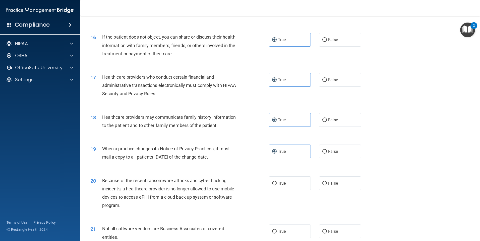
scroll to position [602, 0]
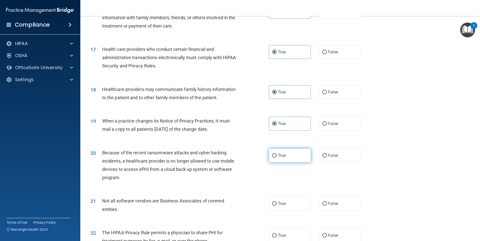
click at [285, 151] on label "True" at bounding box center [290, 156] width 42 height 14
click at [277, 154] on input "True" at bounding box center [274, 156] width 5 height 4
radio input "true"
click at [284, 200] on label "True" at bounding box center [290, 204] width 42 height 14
click at [277, 202] on input "True" at bounding box center [274, 204] width 5 height 4
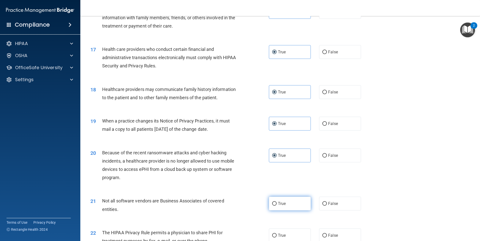
radio input "true"
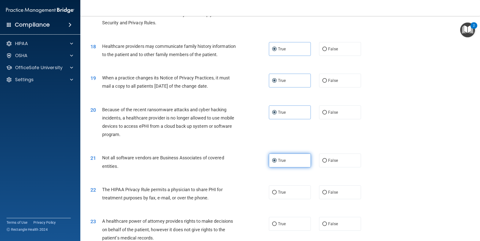
scroll to position [703, 0]
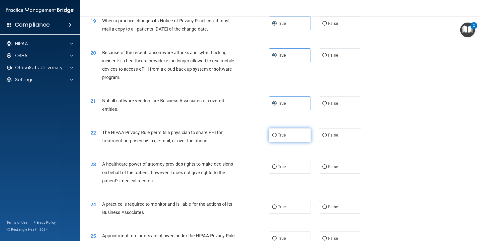
click at [283, 136] on span "True" at bounding box center [282, 135] width 8 height 5
click at [277, 136] on input "True" at bounding box center [274, 136] width 5 height 4
radio input "true"
click at [281, 160] on label "True" at bounding box center [290, 167] width 42 height 14
click at [277, 165] on input "True" at bounding box center [274, 167] width 5 height 4
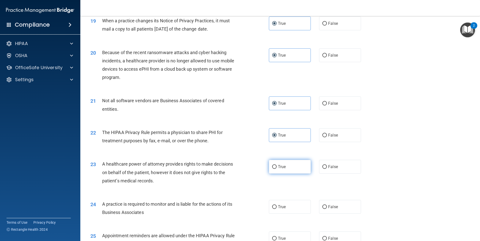
radio input "true"
click at [289, 207] on label "True" at bounding box center [290, 207] width 42 height 14
click at [277, 207] on input "True" at bounding box center [274, 208] width 5 height 4
radio input "true"
click at [287, 234] on label "True" at bounding box center [290, 239] width 42 height 14
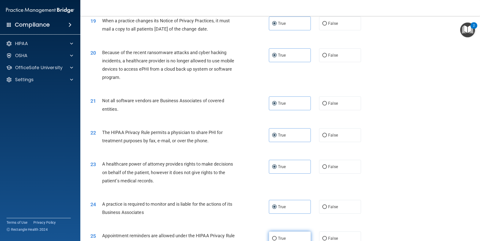
click at [277, 237] on input "True" at bounding box center [274, 239] width 5 height 4
radio input "true"
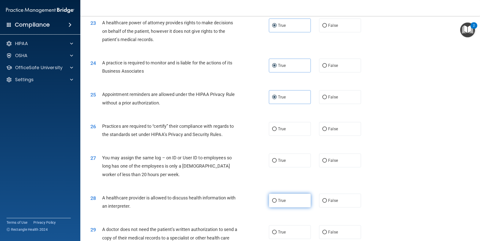
scroll to position [853, 0]
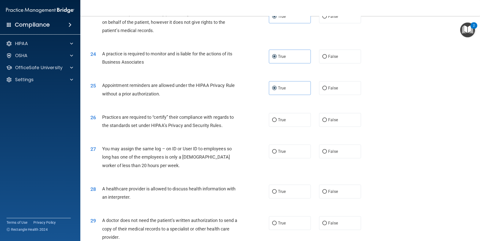
click at [285, 113] on div "26 Practices are required to “certify” their compliance with regards to the sta…" at bounding box center [280, 123] width 387 height 32
click at [284, 113] on label "True" at bounding box center [290, 120] width 42 height 14
click at [277, 118] on input "True" at bounding box center [274, 120] width 5 height 4
radio input "true"
click at [283, 150] on span "True" at bounding box center [282, 151] width 8 height 5
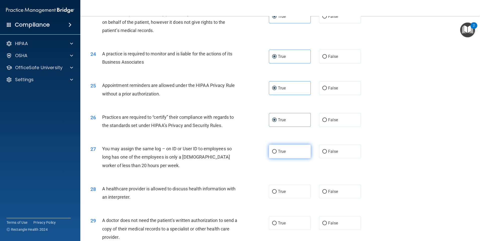
click at [277, 150] on input "True" at bounding box center [274, 152] width 5 height 4
radio input "true"
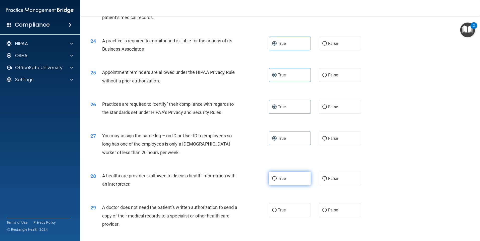
scroll to position [878, 0]
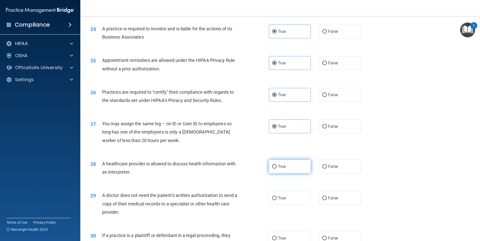
click at [296, 167] on label "True" at bounding box center [290, 167] width 42 height 14
click at [277, 167] on input "True" at bounding box center [274, 167] width 5 height 4
radio input "true"
click at [284, 203] on label "True" at bounding box center [290, 198] width 42 height 14
click at [277, 201] on input "True" at bounding box center [274, 199] width 5 height 4
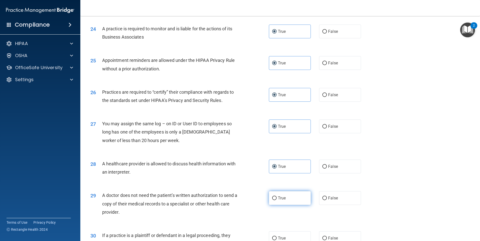
radio input "true"
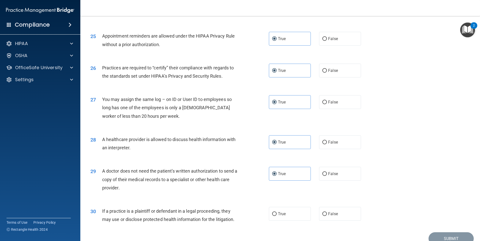
scroll to position [927, 0]
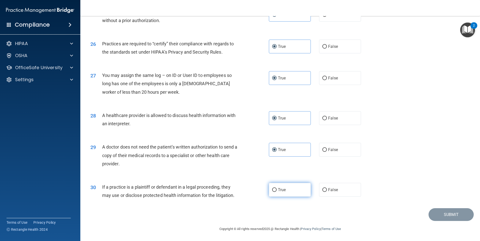
click at [284, 191] on label "True" at bounding box center [290, 190] width 42 height 14
click at [277, 191] on input "True" at bounding box center [274, 190] width 5 height 4
radio input "true"
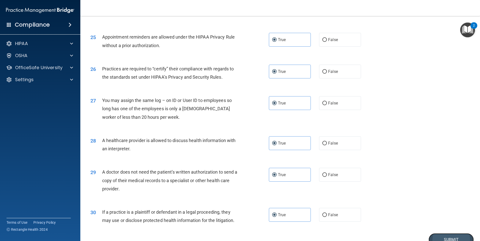
click at [442, 239] on button "Submit" at bounding box center [450, 240] width 45 height 13
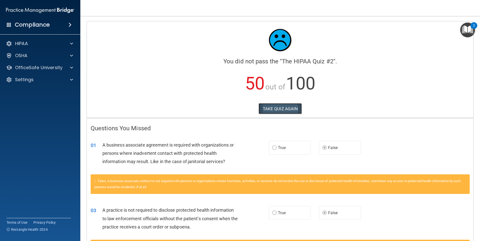
click at [279, 107] on button "TAKE QUIZ AGAIN" at bounding box center [279, 108] width 43 height 11
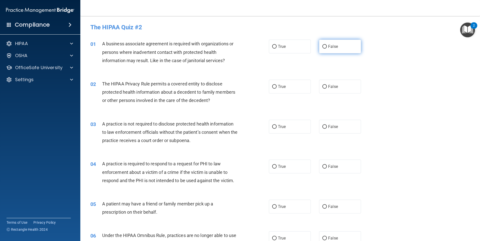
click at [341, 50] on label "False" at bounding box center [340, 47] width 42 height 14
click at [327, 49] on input "False" at bounding box center [324, 47] width 5 height 4
radio input "true"
click at [289, 85] on label "True" at bounding box center [290, 87] width 42 height 14
click at [277, 85] on input "True" at bounding box center [274, 87] width 5 height 4
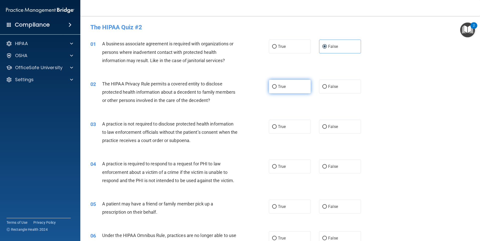
radio input "true"
click at [333, 125] on span "False" at bounding box center [333, 126] width 10 height 5
click at [327, 125] on input "False" at bounding box center [324, 127] width 5 height 4
radio input "true"
click at [283, 165] on span "True" at bounding box center [282, 166] width 8 height 5
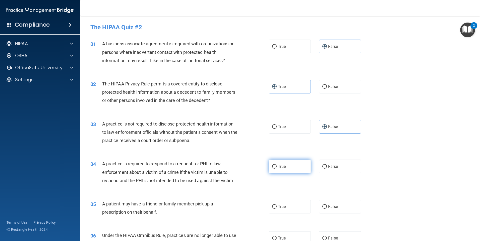
click at [277, 165] on input "True" at bounding box center [274, 167] width 5 height 4
radio input "true"
click at [277, 201] on label "True" at bounding box center [290, 207] width 42 height 14
click at [277, 205] on input "True" at bounding box center [274, 207] width 5 height 4
radio input "true"
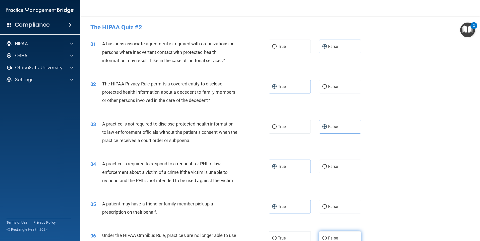
click at [332, 235] on label "False" at bounding box center [340, 239] width 42 height 14
click at [327, 237] on input "False" at bounding box center [324, 239] width 5 height 4
radio input "true"
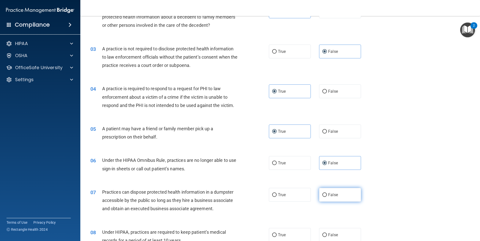
click at [331, 195] on span "False" at bounding box center [333, 195] width 10 height 5
click at [327, 195] on input "False" at bounding box center [324, 195] width 5 height 4
radio input "true"
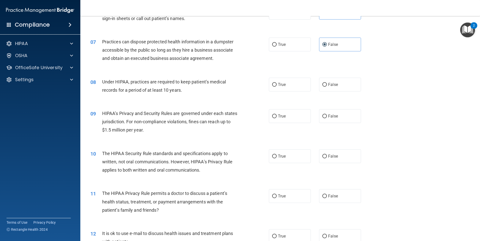
scroll to position [251, 0]
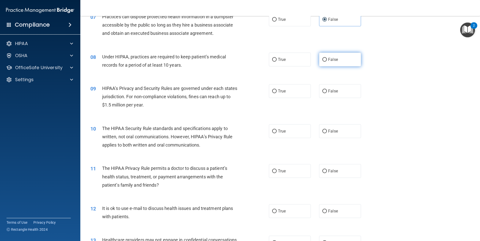
click at [331, 61] on span "False" at bounding box center [333, 59] width 10 height 5
click at [327, 61] on input "False" at bounding box center [324, 60] width 5 height 4
radio input "true"
click at [333, 89] on label "False" at bounding box center [340, 91] width 42 height 14
click at [327, 90] on input "False" at bounding box center [324, 92] width 5 height 4
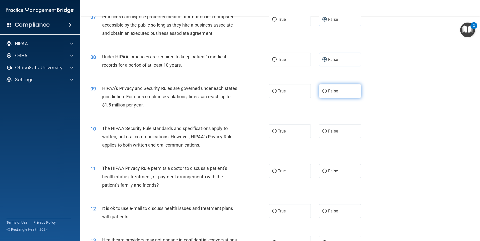
radio input "true"
click at [281, 133] on span "True" at bounding box center [282, 131] width 8 height 5
click at [277, 133] on input "True" at bounding box center [274, 132] width 5 height 4
radio input "true"
click at [285, 169] on label "True" at bounding box center [290, 171] width 42 height 14
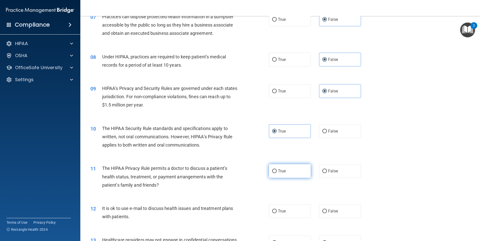
click at [277, 170] on input "True" at bounding box center [274, 172] width 5 height 4
radio input "true"
click at [279, 212] on span "True" at bounding box center [282, 211] width 8 height 5
click at [277, 212] on input "True" at bounding box center [274, 212] width 5 height 4
radio input "true"
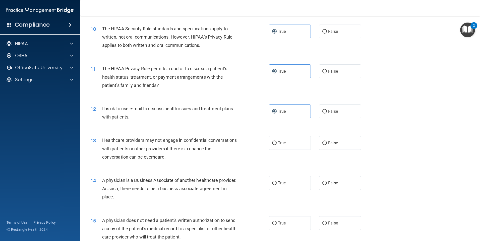
scroll to position [351, 0]
click at [332, 143] on span "False" at bounding box center [333, 142] width 10 height 5
click at [327, 143] on input "False" at bounding box center [324, 143] width 5 height 4
radio input "true"
click at [328, 182] on span "False" at bounding box center [333, 182] width 10 height 5
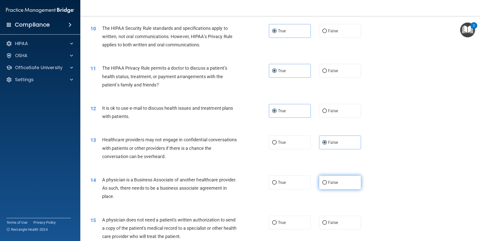
click at [327, 182] on input "False" at bounding box center [324, 183] width 5 height 4
radio input "true"
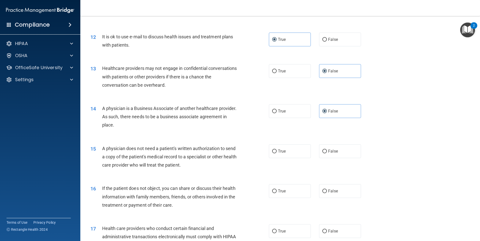
scroll to position [427, 0]
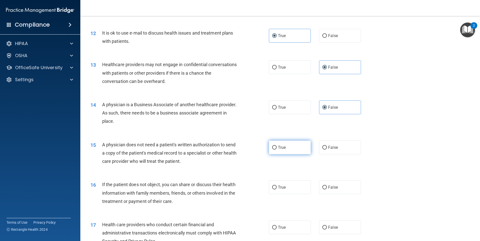
click at [285, 149] on label "True" at bounding box center [290, 148] width 42 height 14
click at [277, 149] on input "True" at bounding box center [274, 148] width 5 height 4
radio input "true"
click at [278, 187] on span "True" at bounding box center [282, 187] width 8 height 5
click at [277, 187] on input "True" at bounding box center [274, 188] width 5 height 4
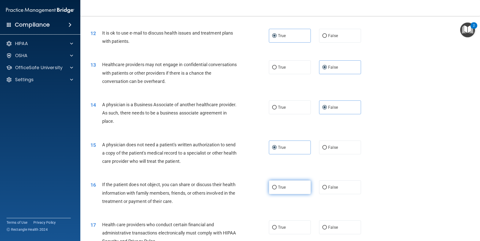
radio input "true"
click at [277, 222] on label "True" at bounding box center [290, 228] width 42 height 14
click at [277, 226] on input "True" at bounding box center [274, 228] width 5 height 4
radio input "true"
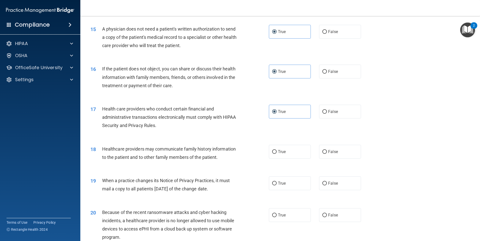
scroll to position [552, 0]
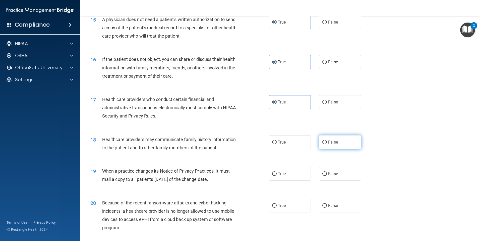
click at [345, 144] on label "False" at bounding box center [340, 143] width 42 height 14
click at [327, 144] on input "False" at bounding box center [324, 143] width 5 height 4
radio input "true"
click at [336, 175] on label "False" at bounding box center [340, 174] width 42 height 14
click at [327, 175] on input "False" at bounding box center [324, 174] width 5 height 4
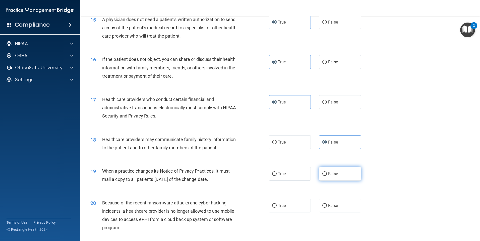
radio input "true"
drag, startPoint x: 332, startPoint y: 214, endPoint x: 332, endPoint y: 210, distance: 3.3
click at [332, 213] on div "20 Because of the recent ransomware attacks and cyber hacking incidents, a heal…" at bounding box center [280, 217] width 387 height 48
click at [332, 209] on label "False" at bounding box center [340, 206] width 42 height 14
click at [327, 208] on input "False" at bounding box center [324, 206] width 5 height 4
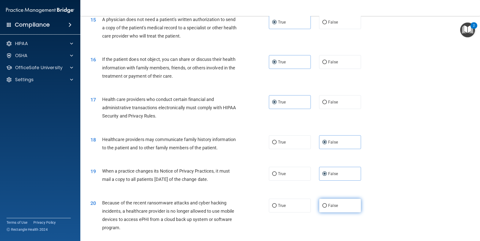
radio input "true"
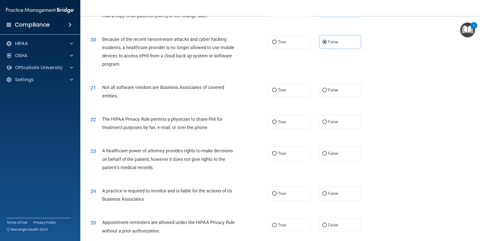
scroll to position [728, 0]
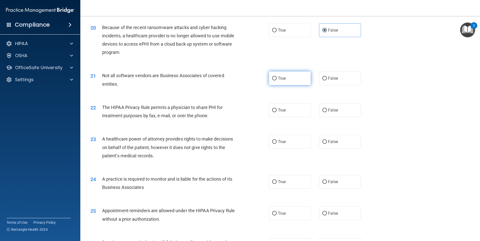
click at [282, 78] on span "True" at bounding box center [282, 78] width 8 height 5
click at [277, 78] on input "True" at bounding box center [274, 79] width 5 height 4
radio input "true"
click at [283, 111] on span "True" at bounding box center [282, 110] width 8 height 5
click at [277, 111] on input "True" at bounding box center [274, 111] width 5 height 4
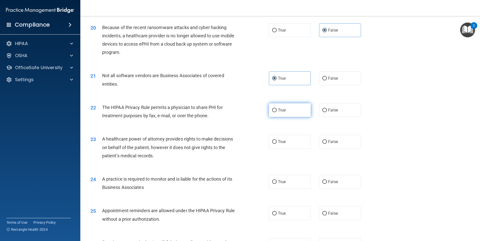
radio input "true"
click at [329, 141] on span "False" at bounding box center [333, 142] width 10 height 5
click at [327, 141] on input "False" at bounding box center [324, 142] width 5 height 4
radio input "true"
click at [328, 182] on span "False" at bounding box center [333, 182] width 10 height 5
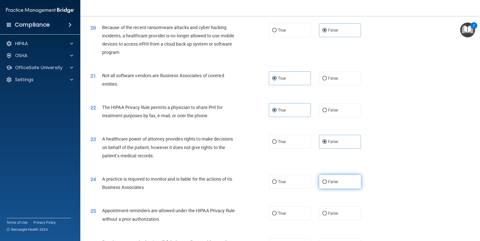
click at [327, 182] on input "False" at bounding box center [324, 182] width 5 height 4
radio input "true"
click at [284, 214] on label "True" at bounding box center [290, 214] width 42 height 14
click at [277, 214] on input "True" at bounding box center [274, 214] width 5 height 4
radio input "true"
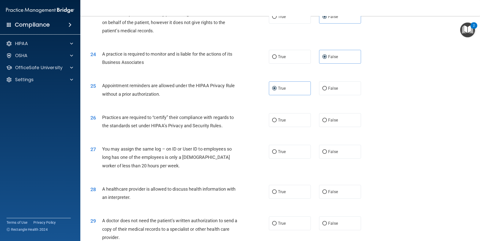
scroll to position [853, 0]
click at [329, 120] on span "False" at bounding box center [333, 120] width 10 height 5
click at [327, 120] on input "False" at bounding box center [324, 120] width 5 height 4
radio input "true"
click at [332, 151] on span "False" at bounding box center [333, 151] width 10 height 5
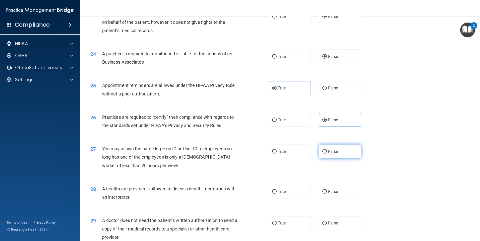
click at [327, 151] on input "False" at bounding box center [324, 152] width 5 height 4
radio input "true"
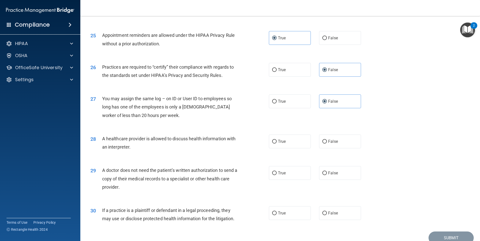
scroll to position [927, 0]
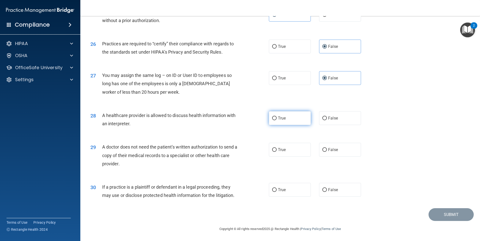
click at [273, 120] on label "True" at bounding box center [290, 118] width 42 height 14
click at [273, 120] on input "True" at bounding box center [274, 119] width 5 height 4
radio input "true"
click at [275, 146] on label "True" at bounding box center [290, 150] width 42 height 14
click at [275, 148] on input "True" at bounding box center [274, 150] width 5 height 4
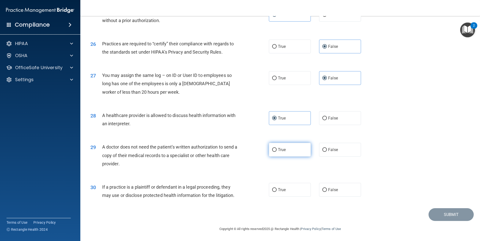
radio input "true"
drag, startPoint x: 283, startPoint y: 192, endPoint x: 325, endPoint y: 177, distance: 44.8
click at [283, 191] on span "True" at bounding box center [282, 190] width 8 height 5
click at [277, 191] on input "True" at bounding box center [274, 190] width 5 height 4
radio input "true"
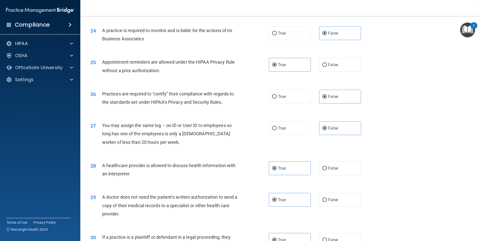
scroll to position [902, 0]
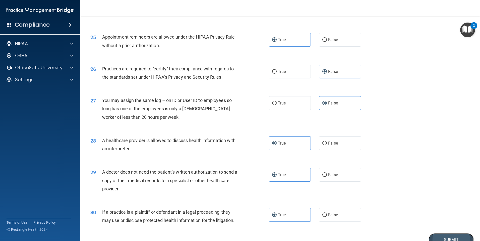
click at [445, 238] on button "Submit" at bounding box center [450, 240] width 45 height 13
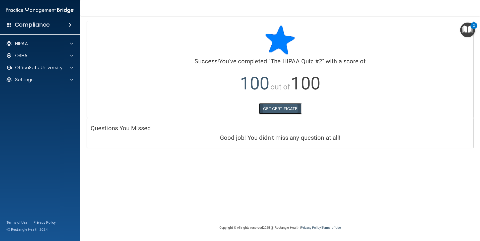
click at [280, 113] on link "GET CERTIFICATE" at bounding box center [280, 108] width 43 height 11
click at [64, 69] on div at bounding box center [70, 68] width 13 height 6
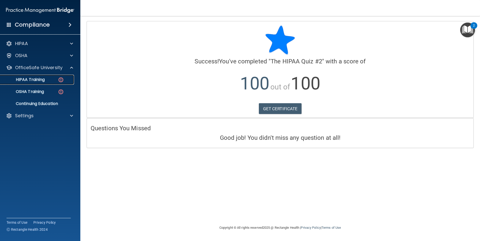
click at [52, 82] on div "HIPAA Training" at bounding box center [37, 79] width 69 height 5
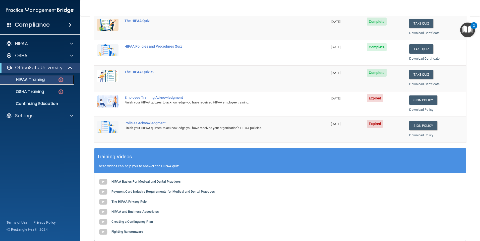
scroll to position [75, 0]
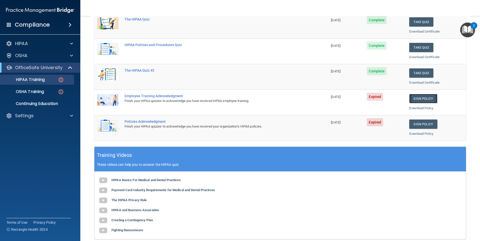
click at [426, 97] on link "Sign Policy" at bounding box center [423, 98] width 28 height 9
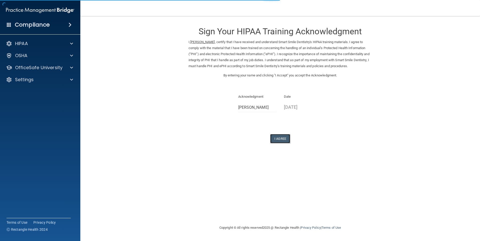
click at [288, 139] on button "I Agree" at bounding box center [280, 138] width 20 height 9
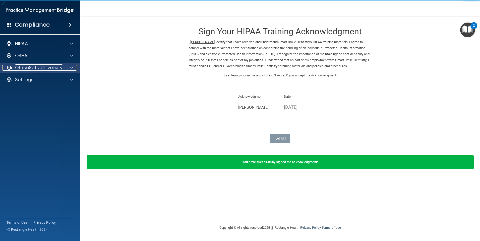
click at [70, 67] on span at bounding box center [71, 68] width 3 height 6
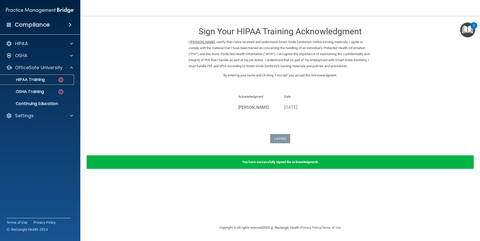
click at [61, 79] on img at bounding box center [61, 80] width 6 height 6
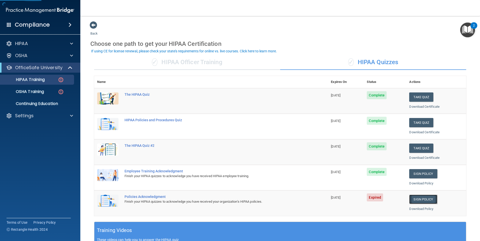
click at [427, 200] on link "Sign Policy" at bounding box center [423, 199] width 28 height 9
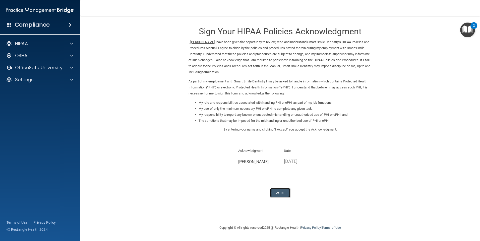
click at [274, 193] on button "I Agree" at bounding box center [280, 192] width 20 height 9
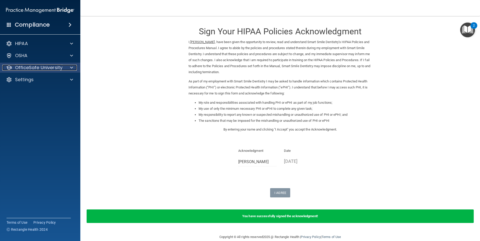
click at [67, 67] on div at bounding box center [70, 68] width 13 height 6
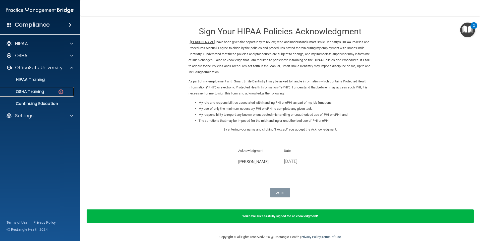
click at [39, 92] on p "OSHA Training" at bounding box center [23, 91] width 41 height 5
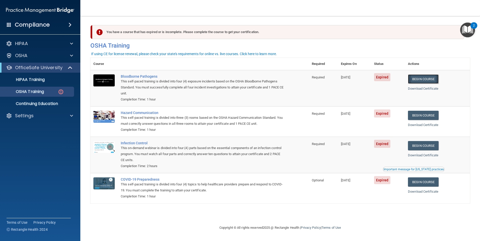
click at [438, 79] on link "Begin Course" at bounding box center [423, 79] width 31 height 9
